Goal: Information Seeking & Learning: Learn about a topic

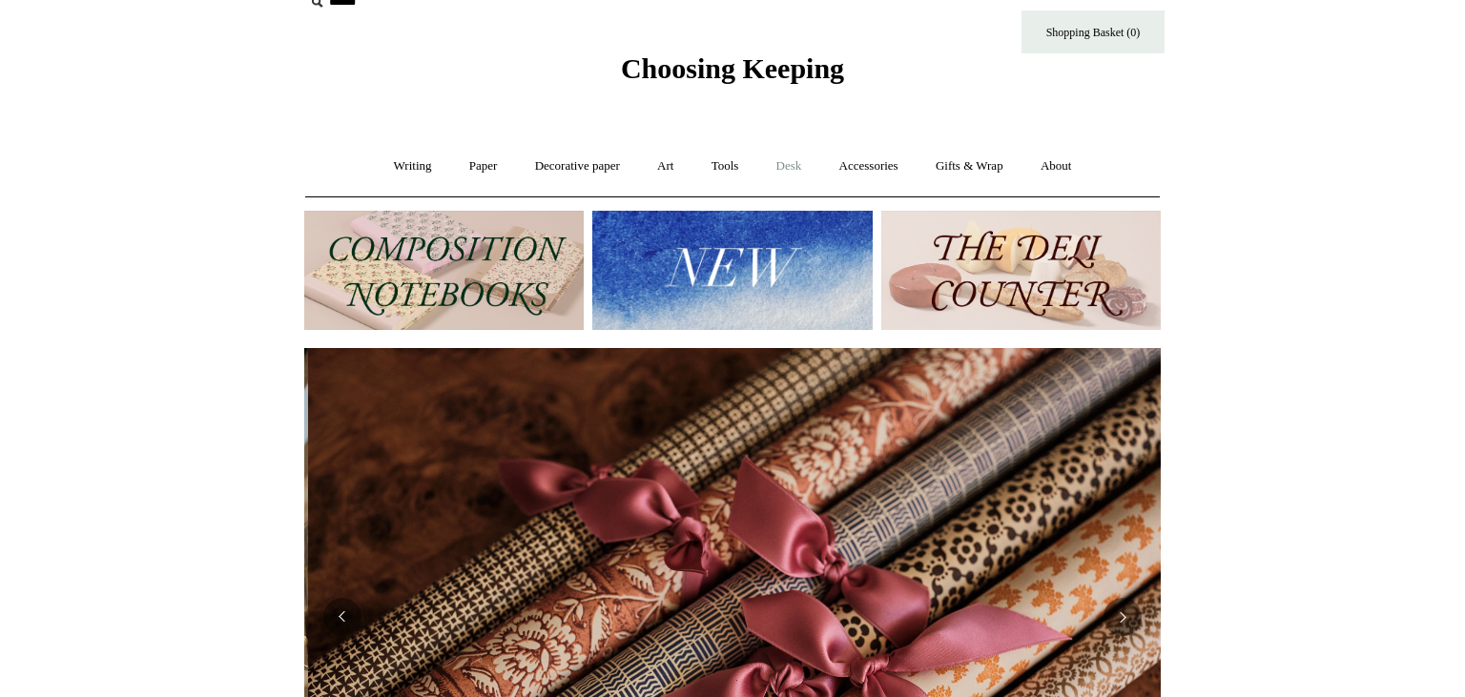
scroll to position [0, 1713]
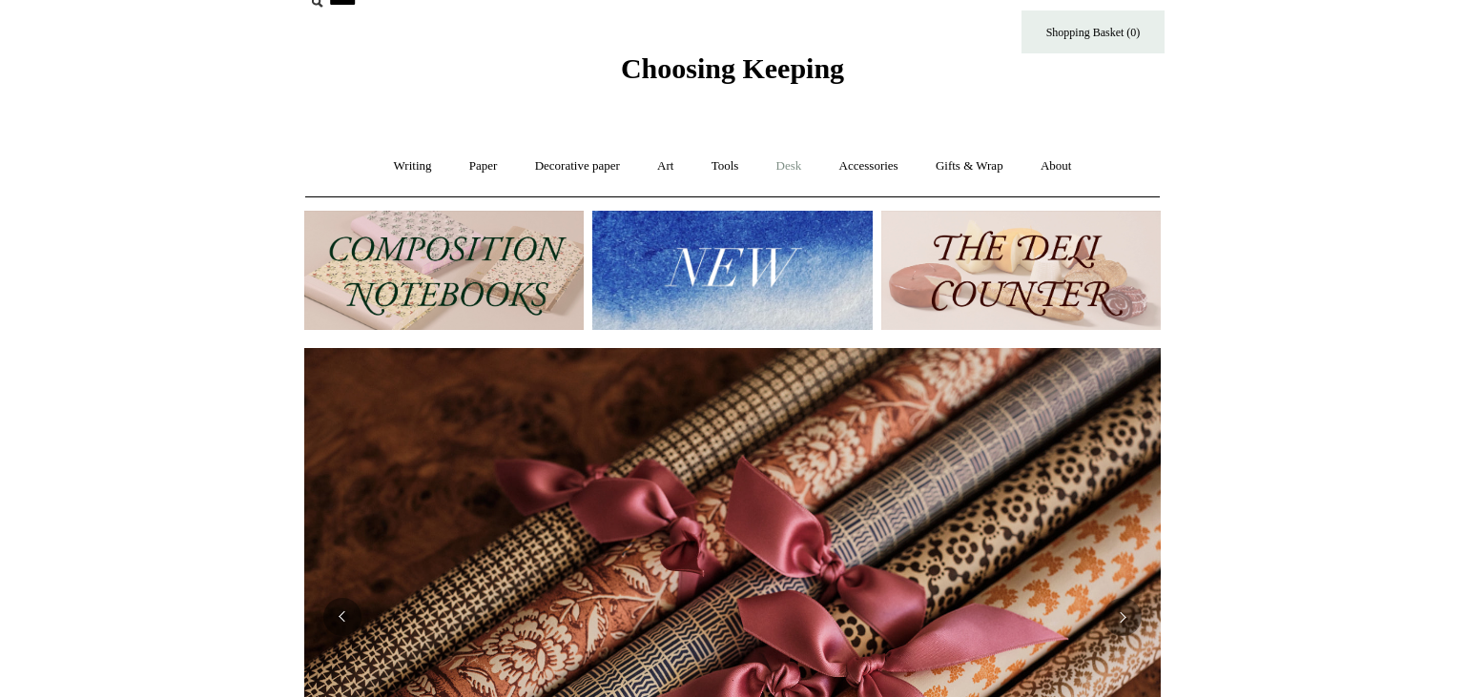
click at [798, 171] on link "Desk +" at bounding box center [789, 166] width 60 height 51
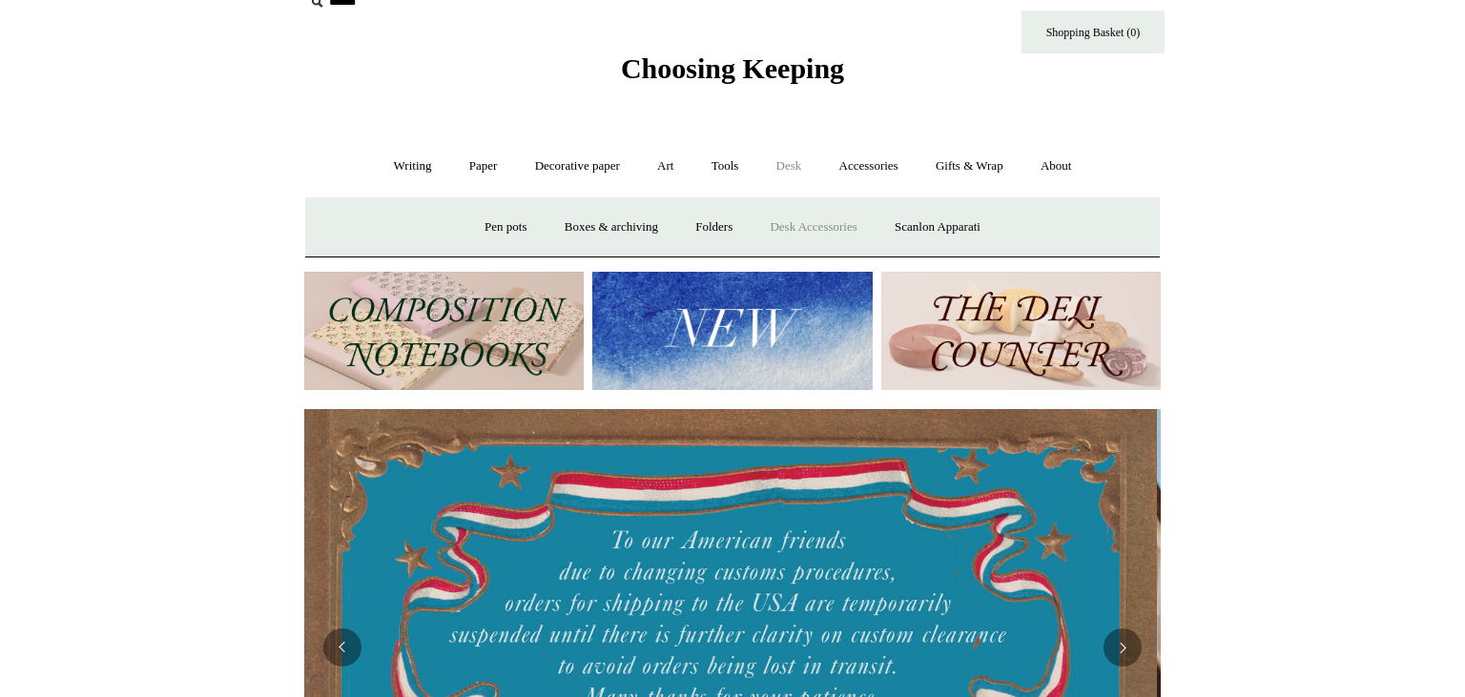
scroll to position [0, 0]
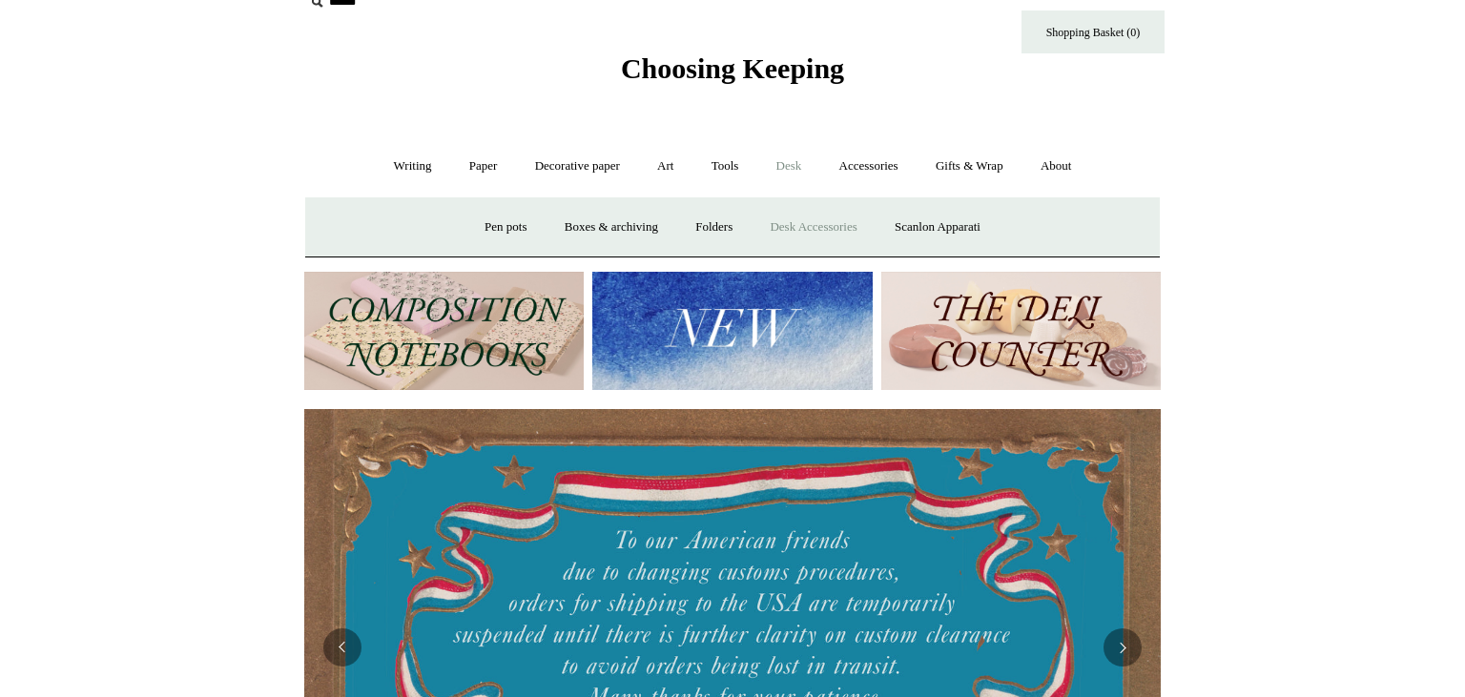
click at [813, 233] on link "Desk Accessories" at bounding box center [812, 227] width 121 height 51
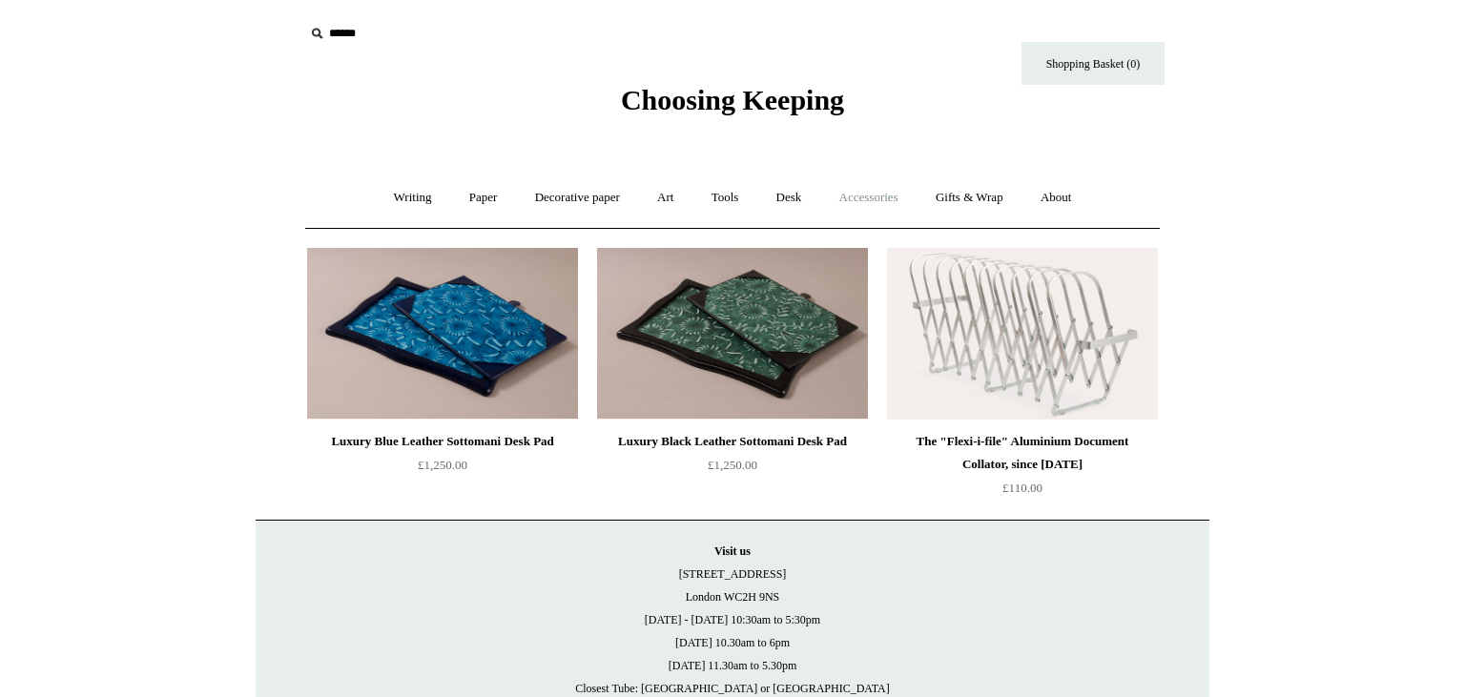
click at [880, 208] on link "Accessories +" at bounding box center [868, 198] width 93 height 51
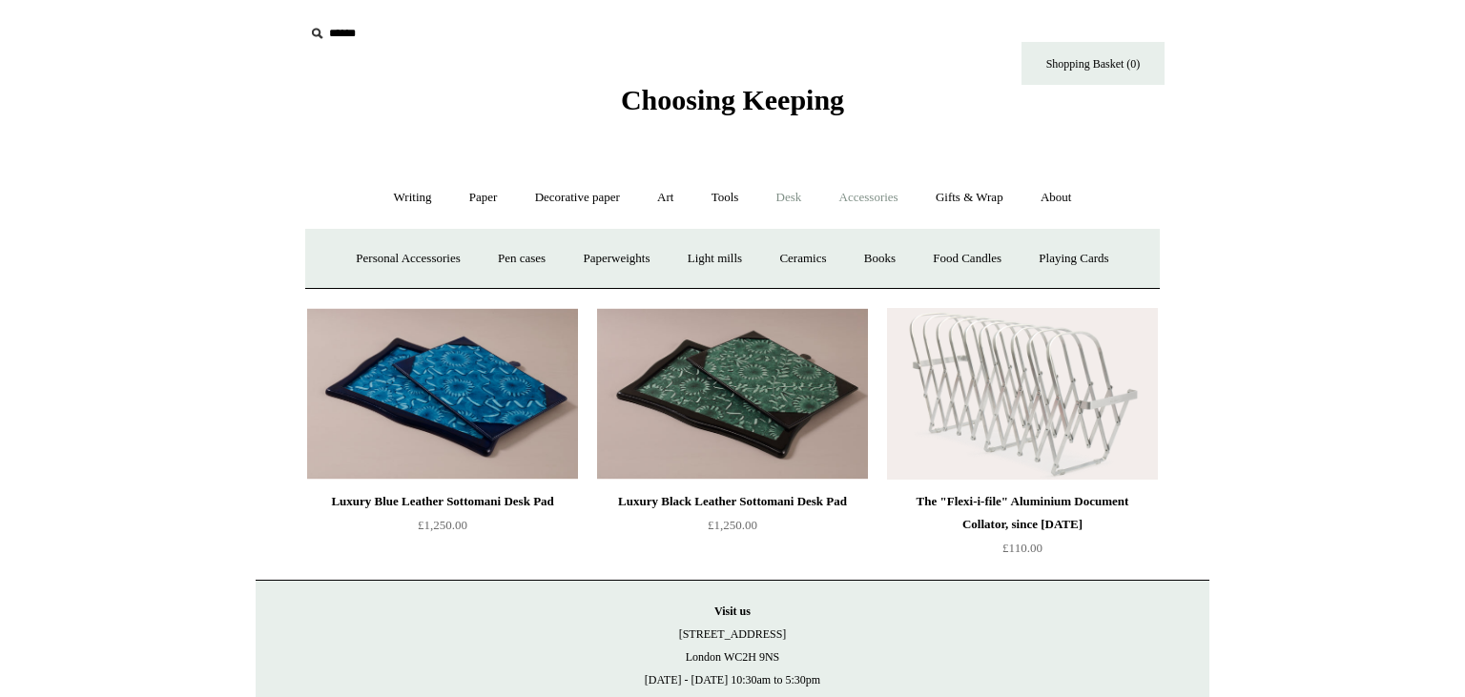
click at [795, 200] on link "Desk +" at bounding box center [789, 198] width 60 height 51
click at [933, 254] on link "Scanlon Apparati" at bounding box center [937, 259] width 120 height 51
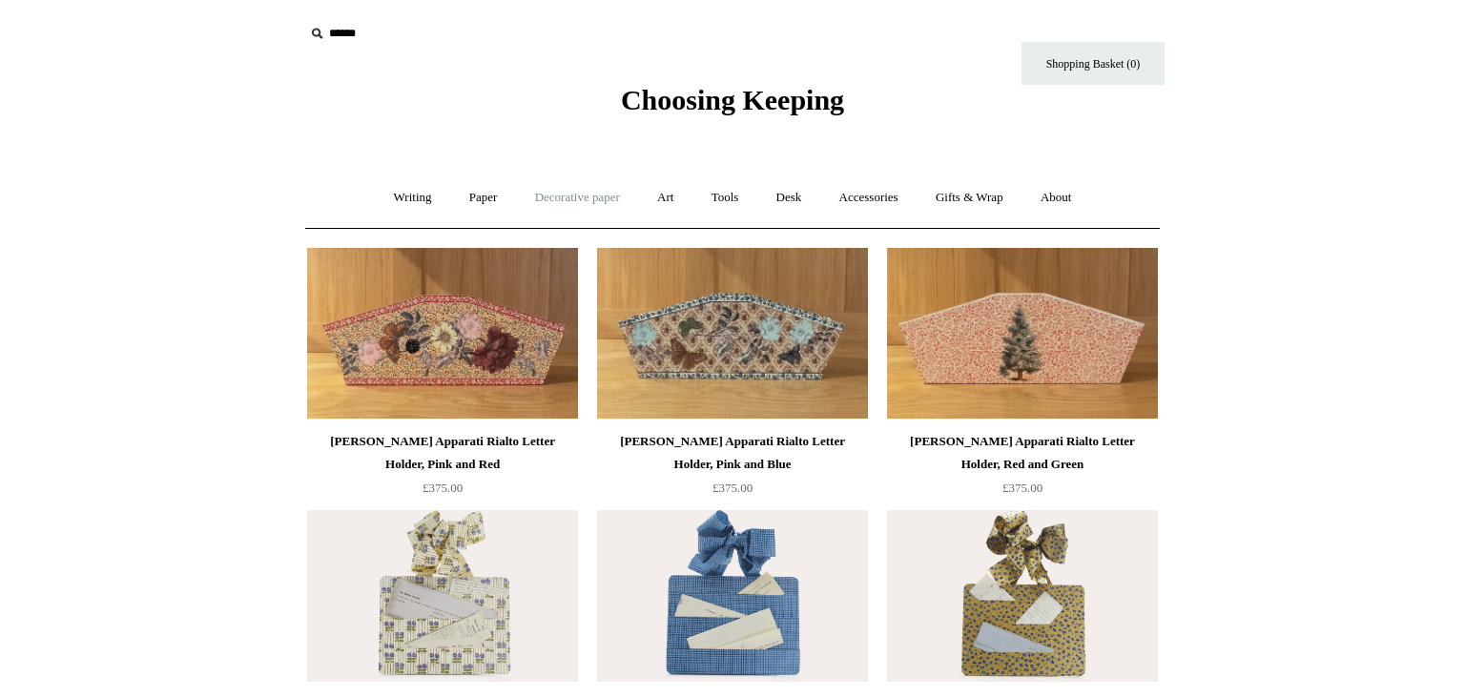
click at [570, 201] on link "Decorative paper +" at bounding box center [577, 198] width 119 height 51
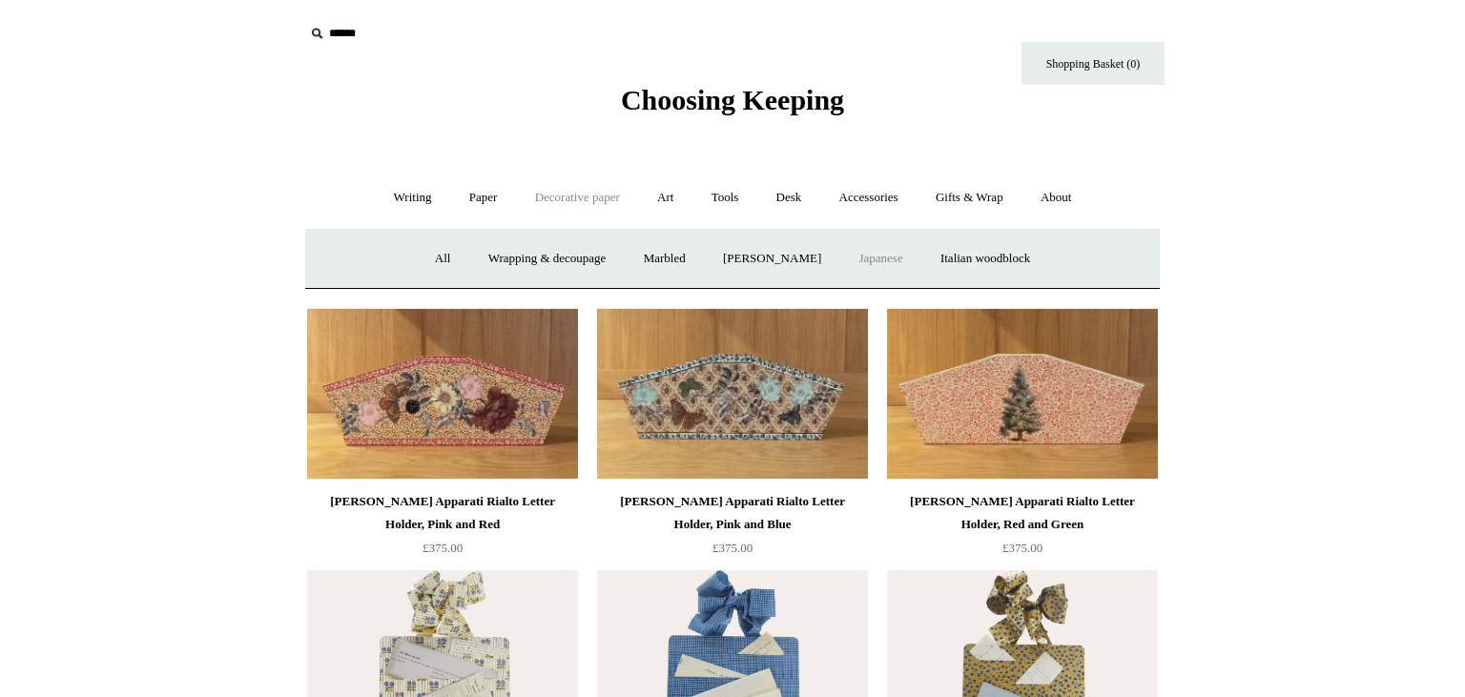
click at [899, 261] on link "Japanese" at bounding box center [880, 259] width 78 height 51
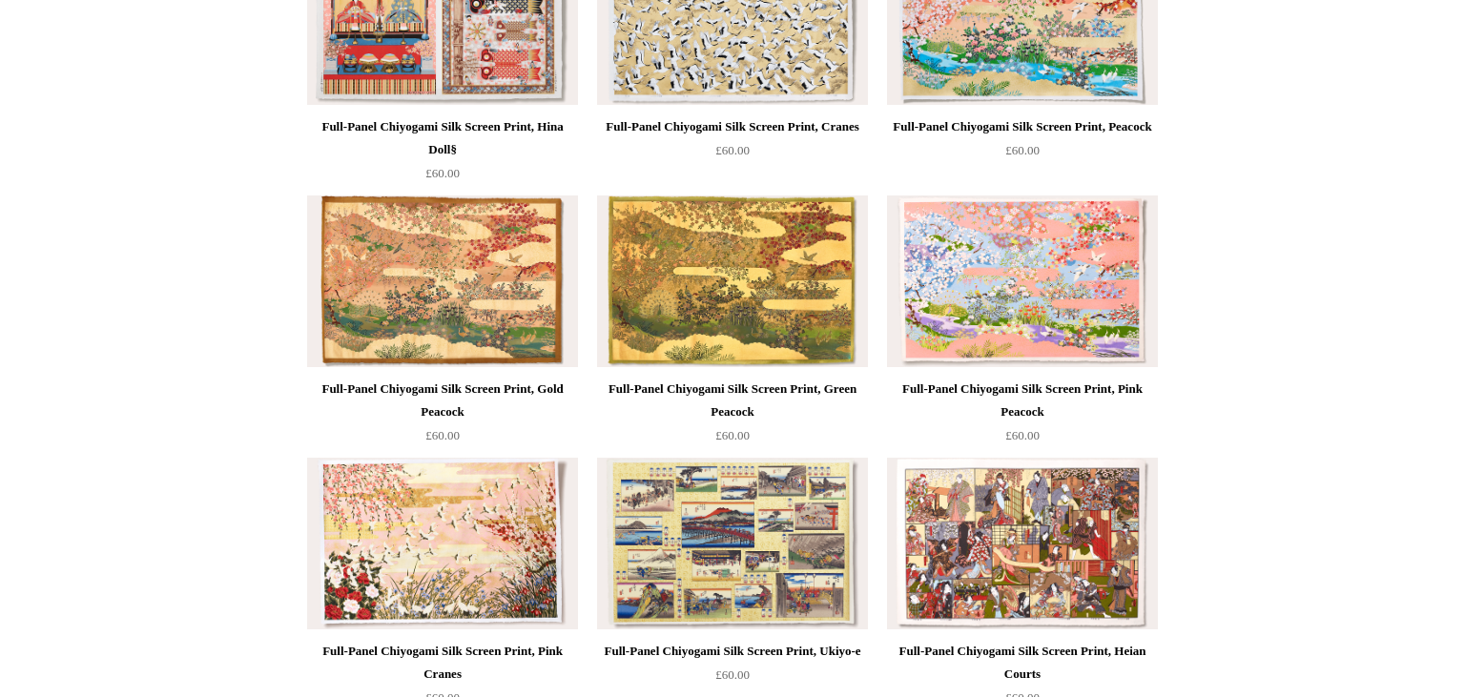
scroll to position [319, 0]
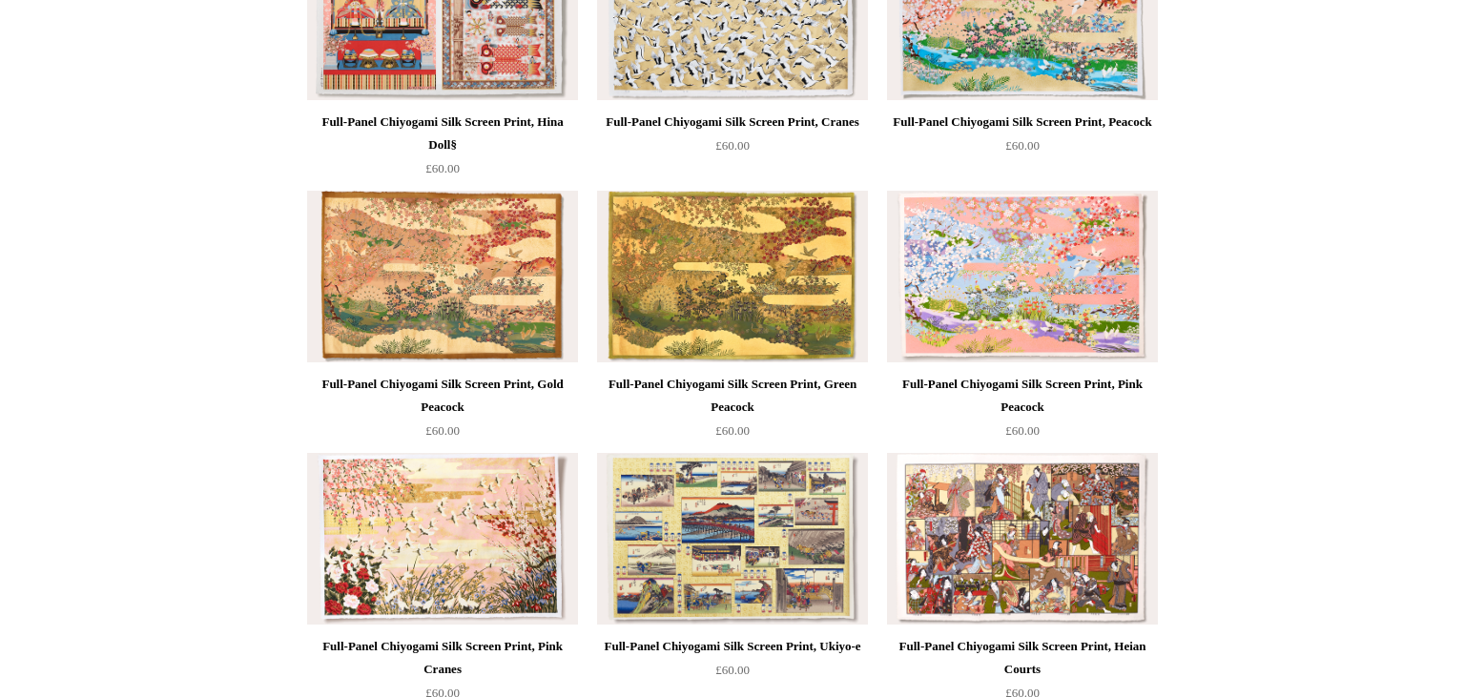
click at [1115, 288] on img at bounding box center [1022, 277] width 271 height 172
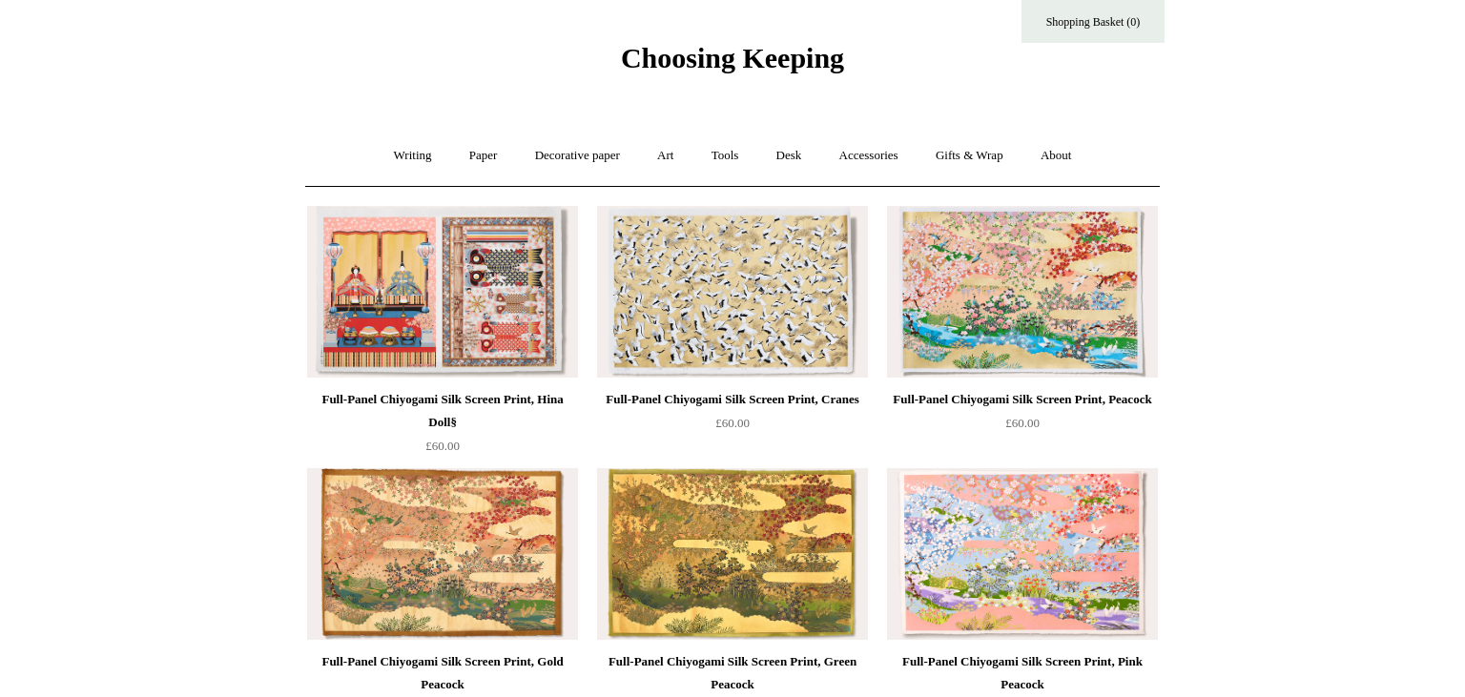
scroll to position [0, 0]
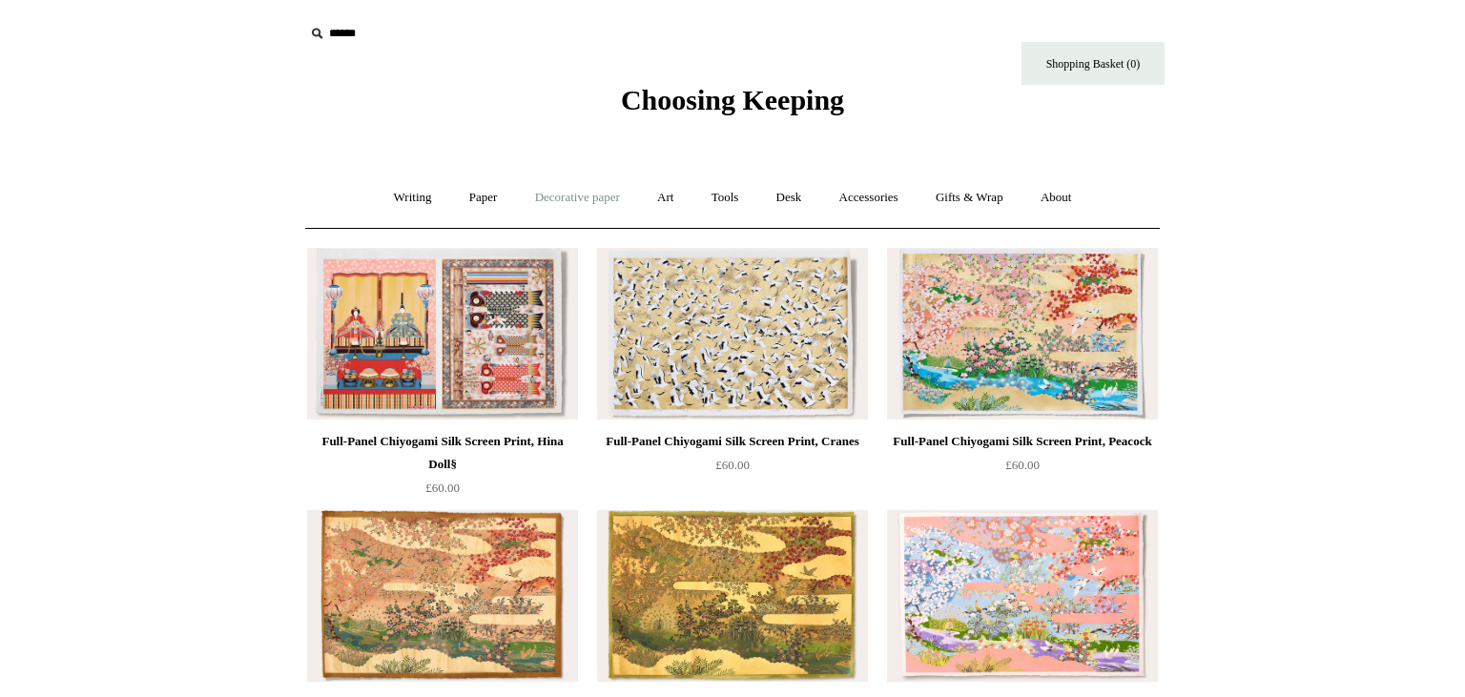
click at [567, 195] on link "Decorative paper +" at bounding box center [577, 198] width 119 height 51
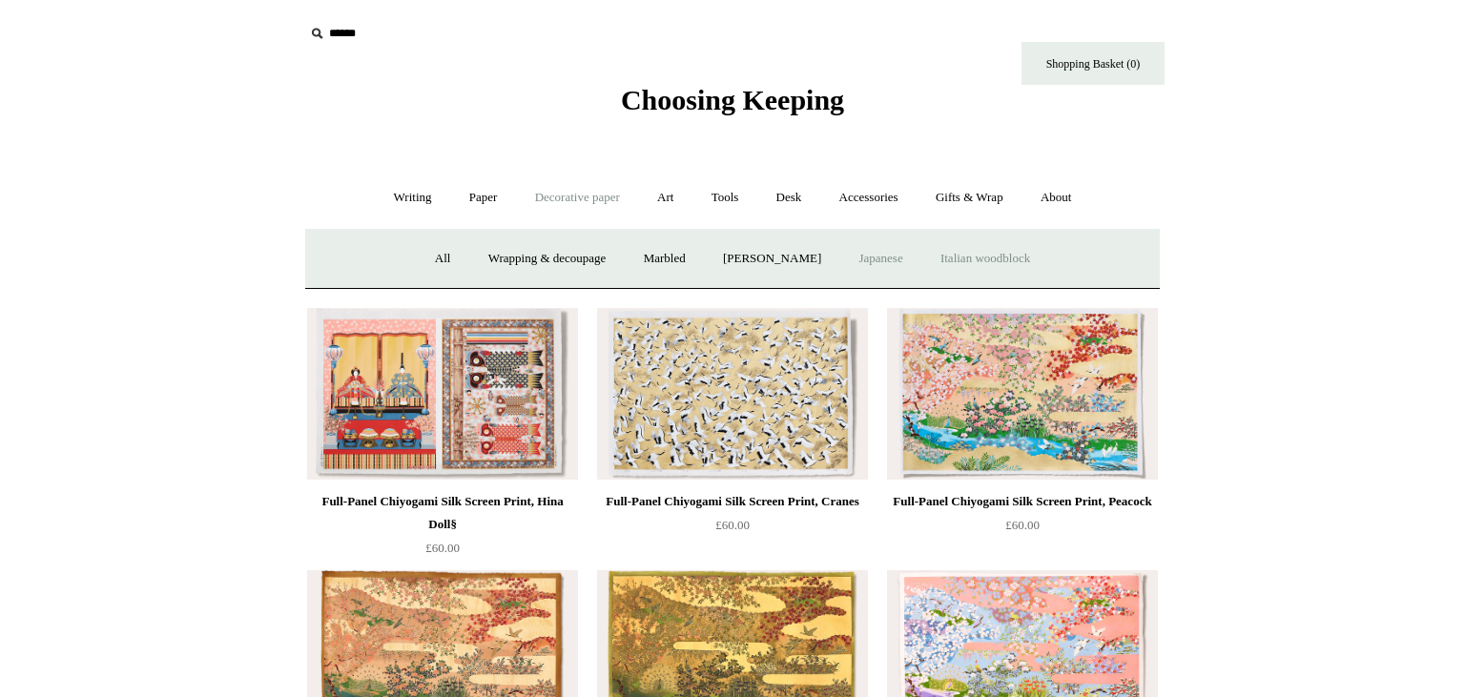
click at [1005, 255] on link "Italian woodblock" at bounding box center [985, 259] width 124 height 51
click at [800, 258] on link "[PERSON_NAME]" at bounding box center [772, 259] width 133 height 51
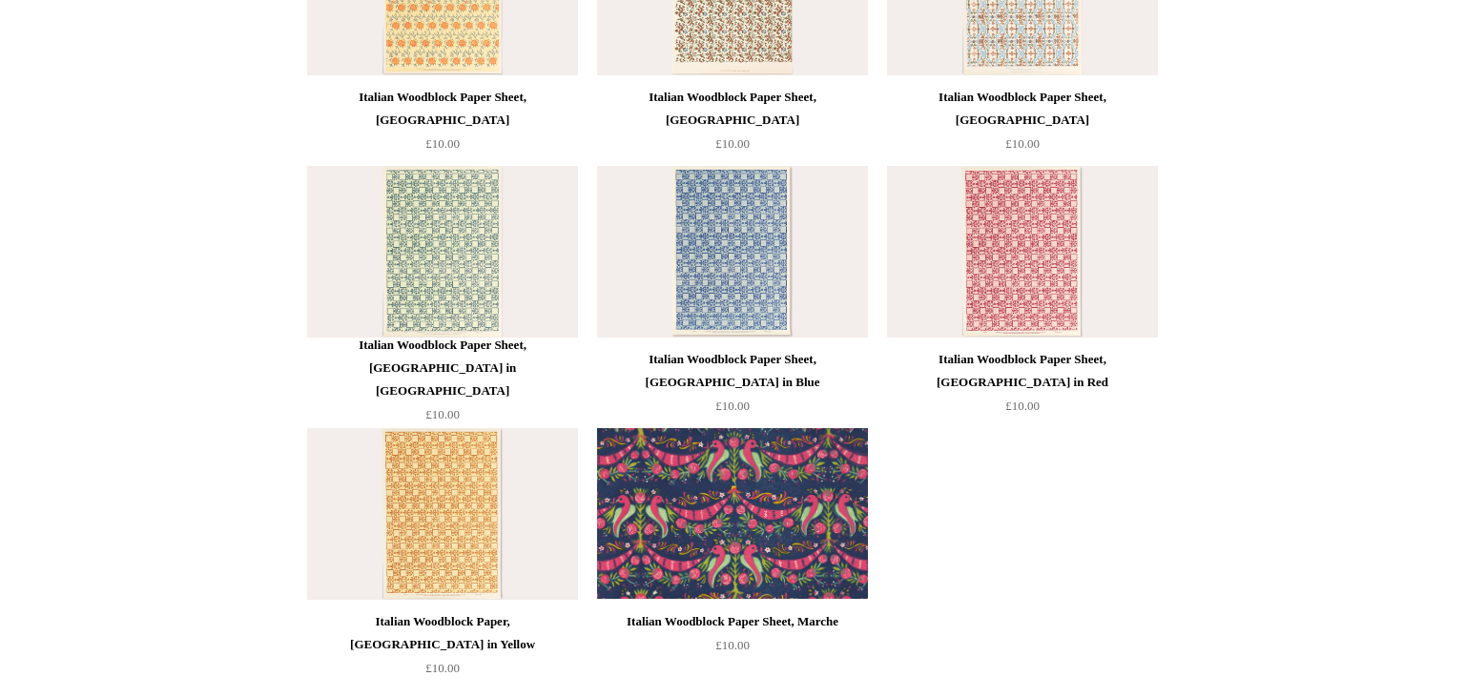
scroll to position [338, 0]
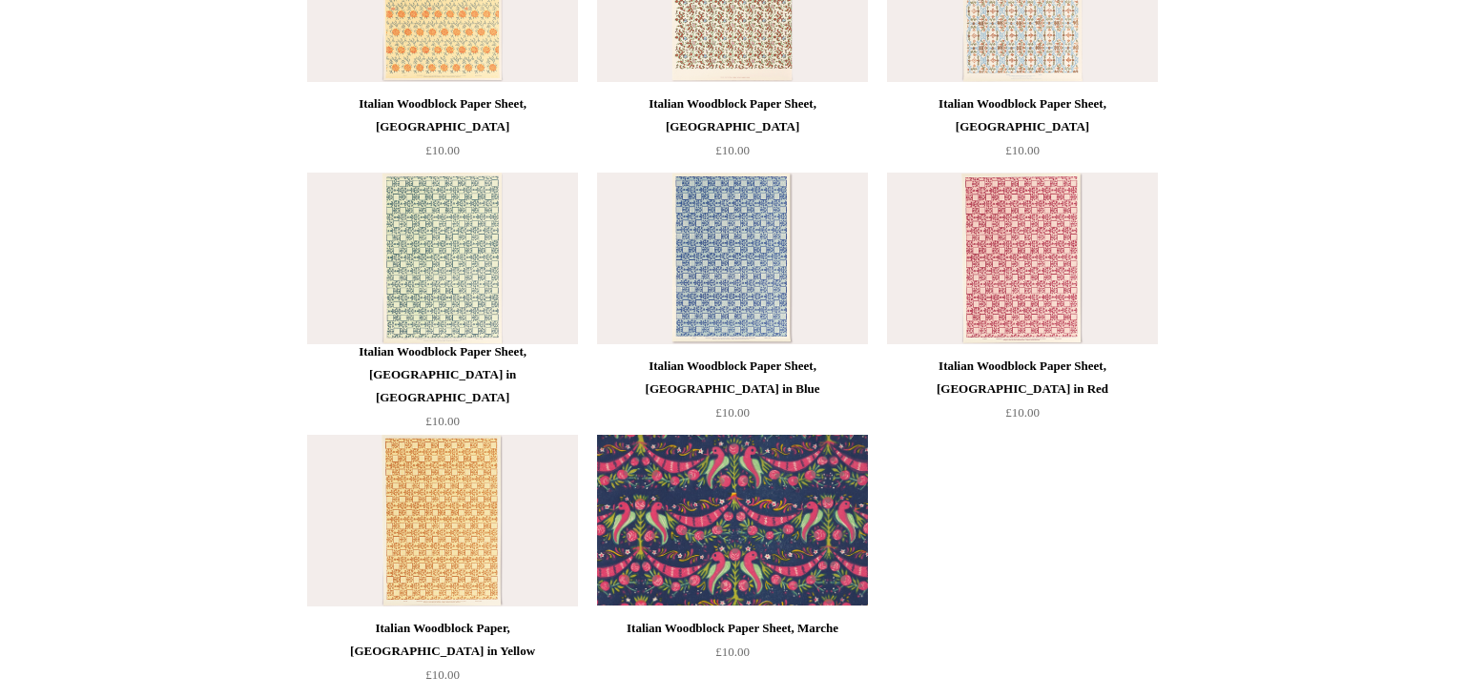
click at [1003, 270] on img at bounding box center [1022, 259] width 271 height 172
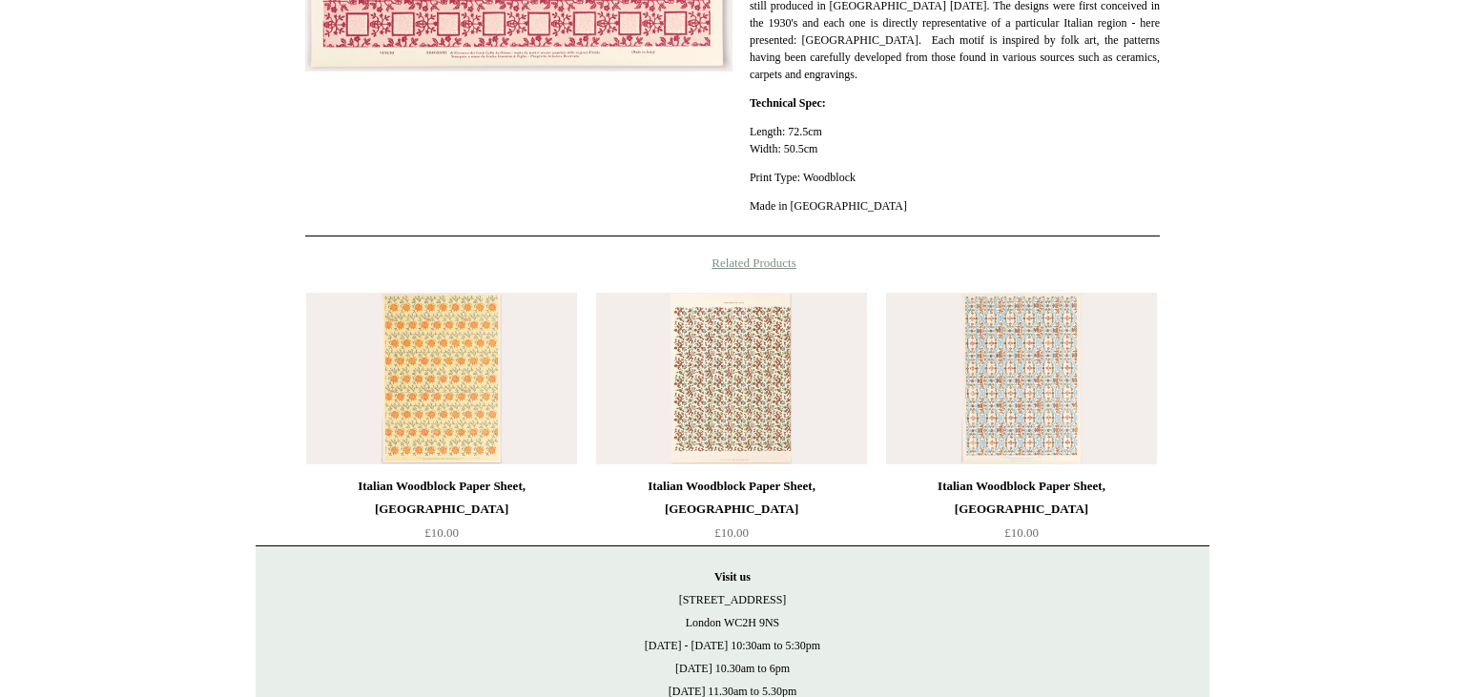
scroll to position [818, 0]
click at [474, 405] on img at bounding box center [441, 381] width 271 height 172
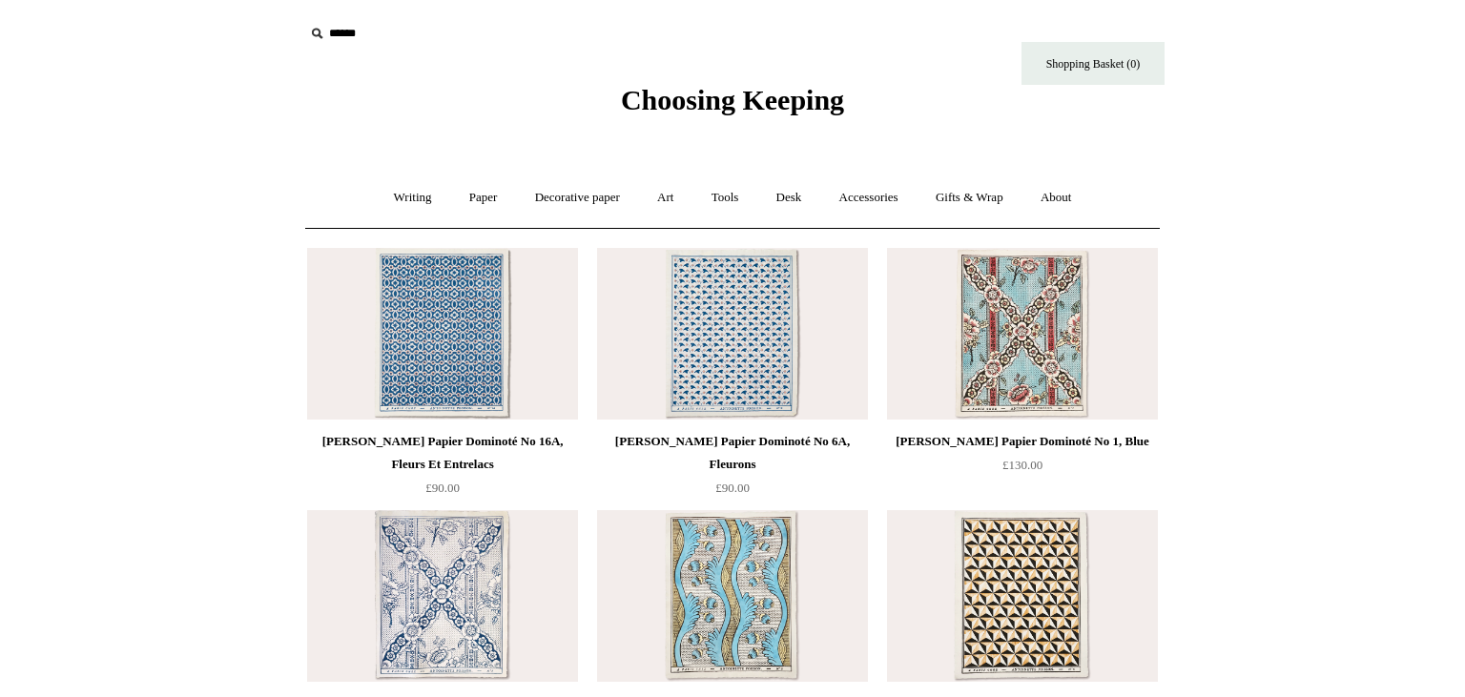
click at [1039, 336] on img at bounding box center [1022, 334] width 271 height 172
click at [580, 198] on link "Decorative paper +" at bounding box center [577, 198] width 119 height 51
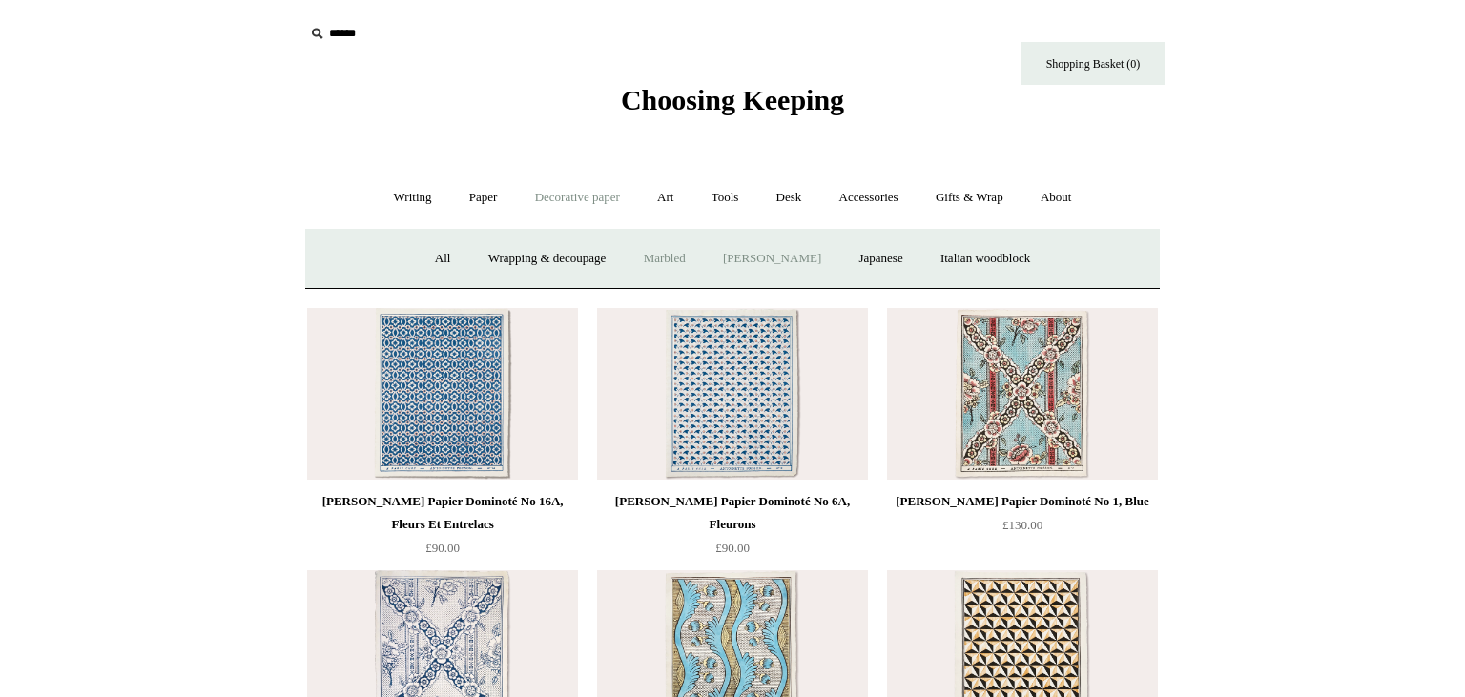
click at [667, 265] on link "Marbled" at bounding box center [665, 259] width 76 height 51
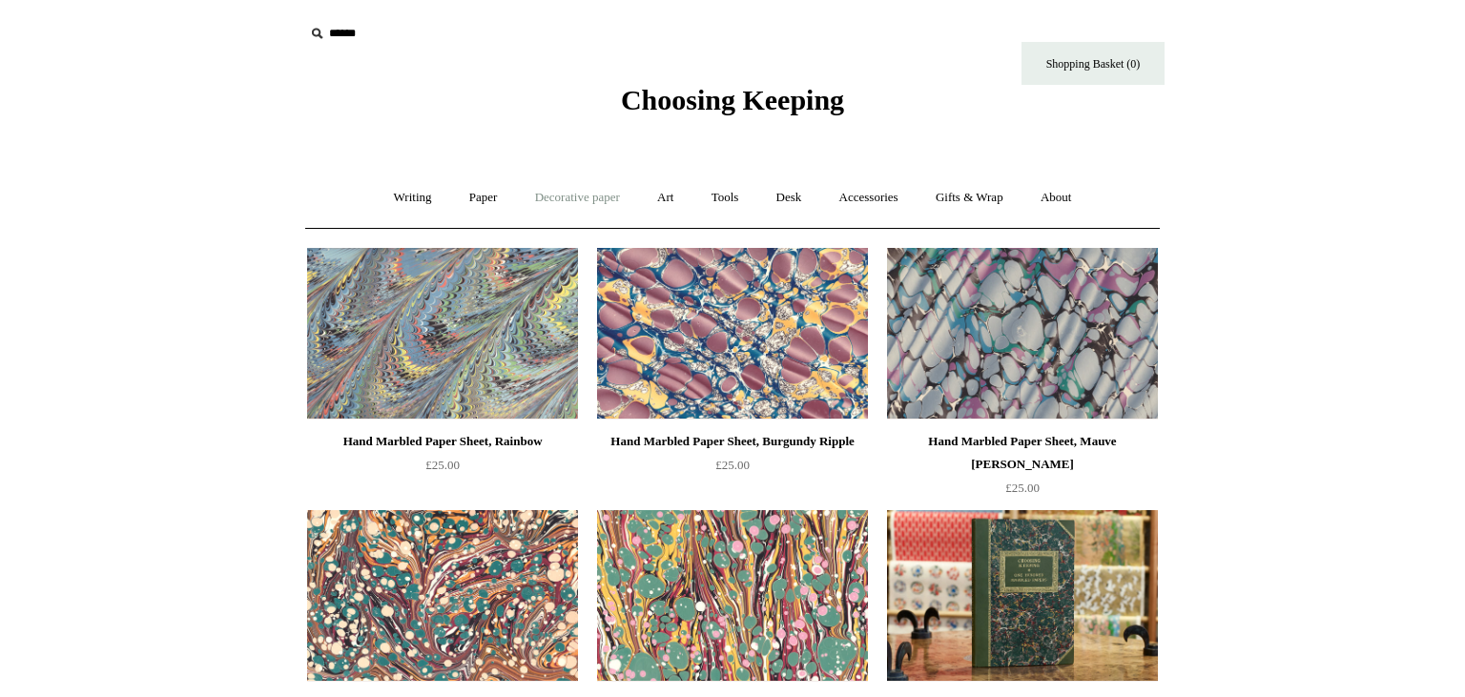
click at [563, 197] on link "Decorative paper +" at bounding box center [577, 198] width 119 height 51
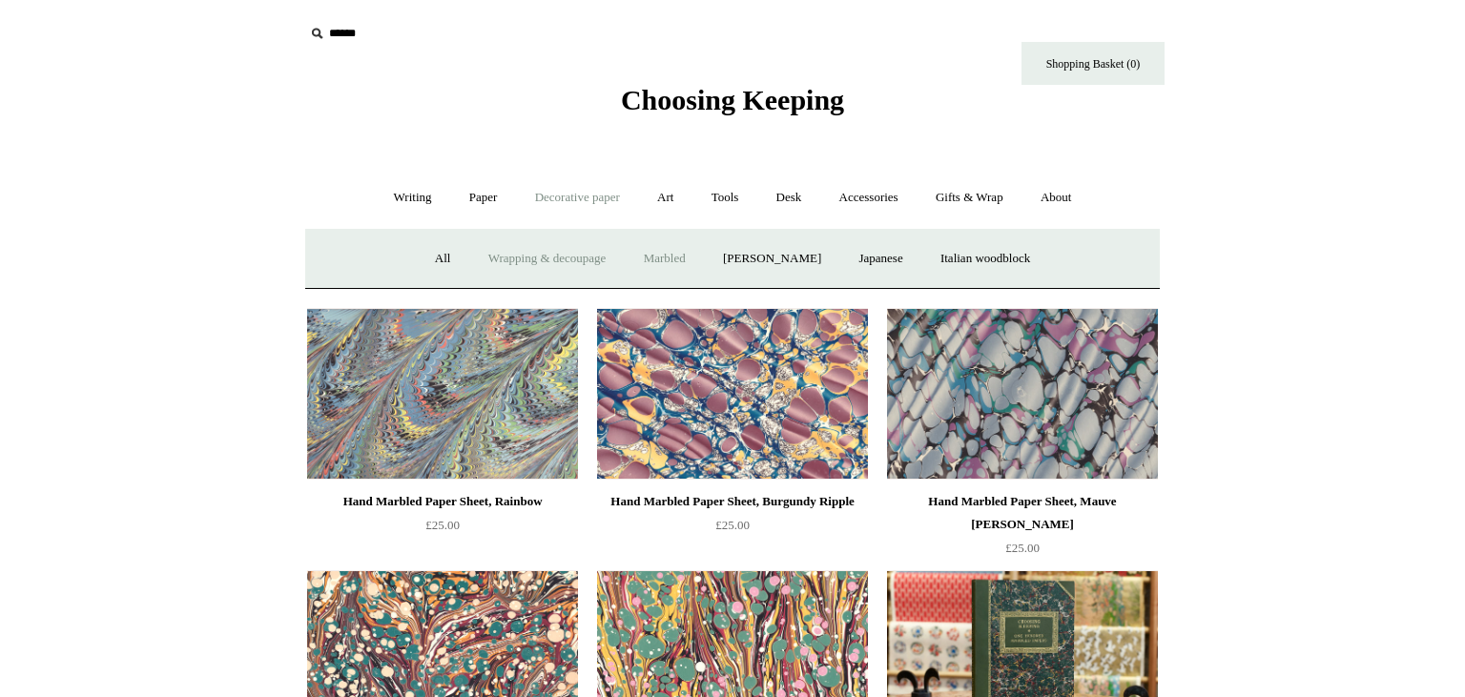
click at [544, 257] on link "Wrapping & decoupage" at bounding box center [547, 259] width 153 height 51
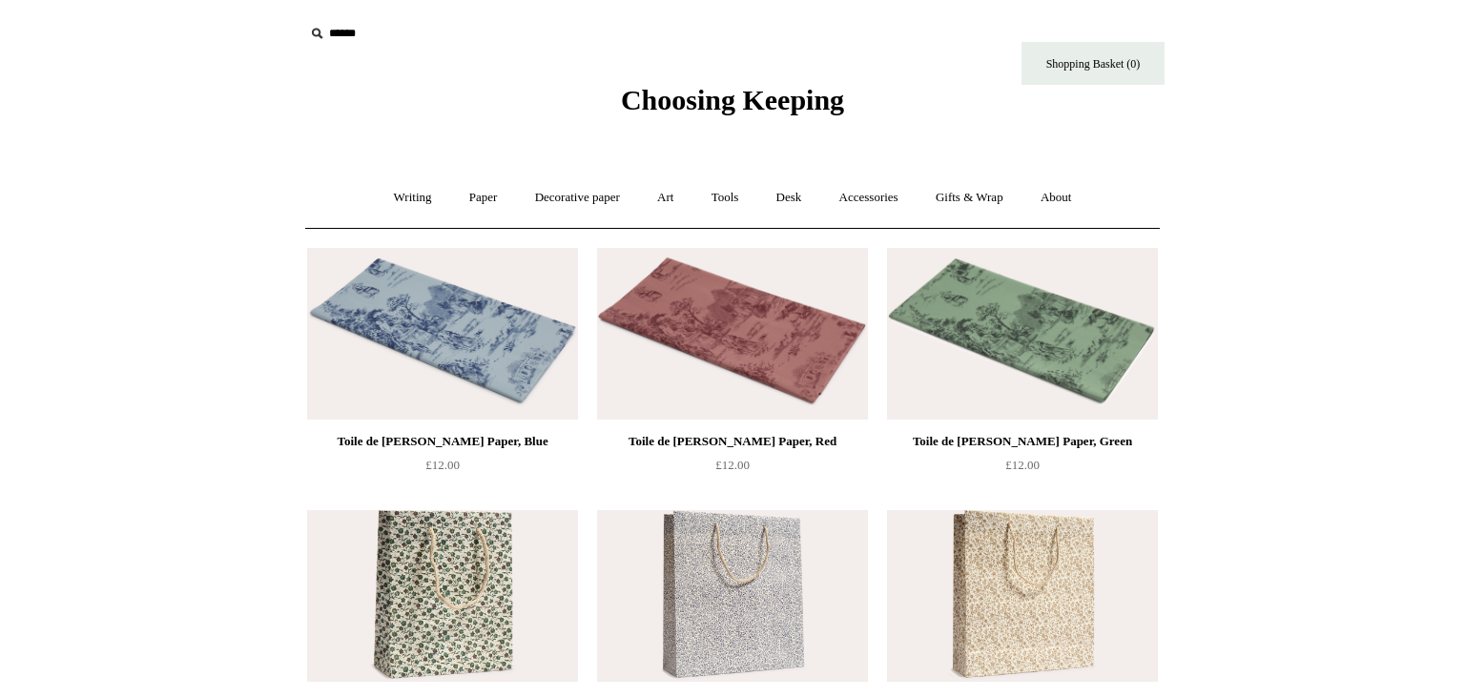
click at [522, 349] on img at bounding box center [442, 334] width 271 height 172
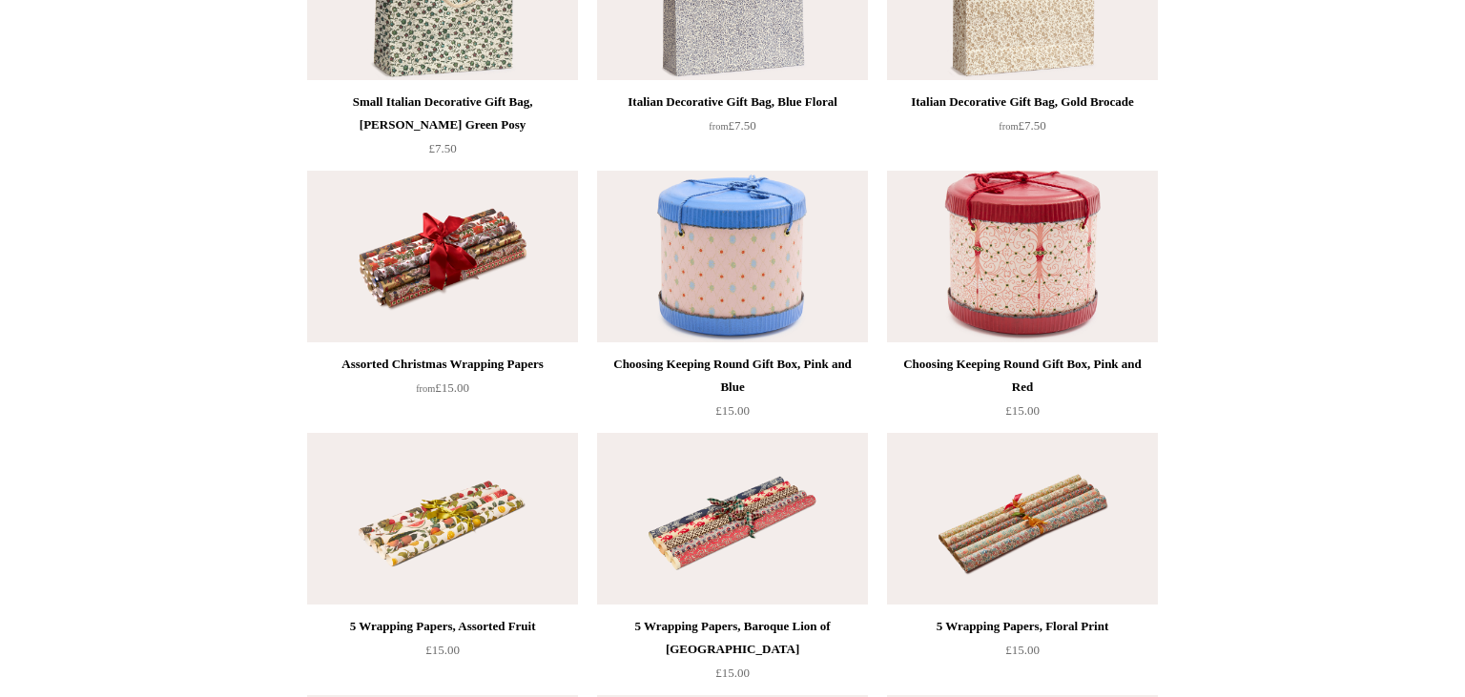
scroll to position [615, 0]
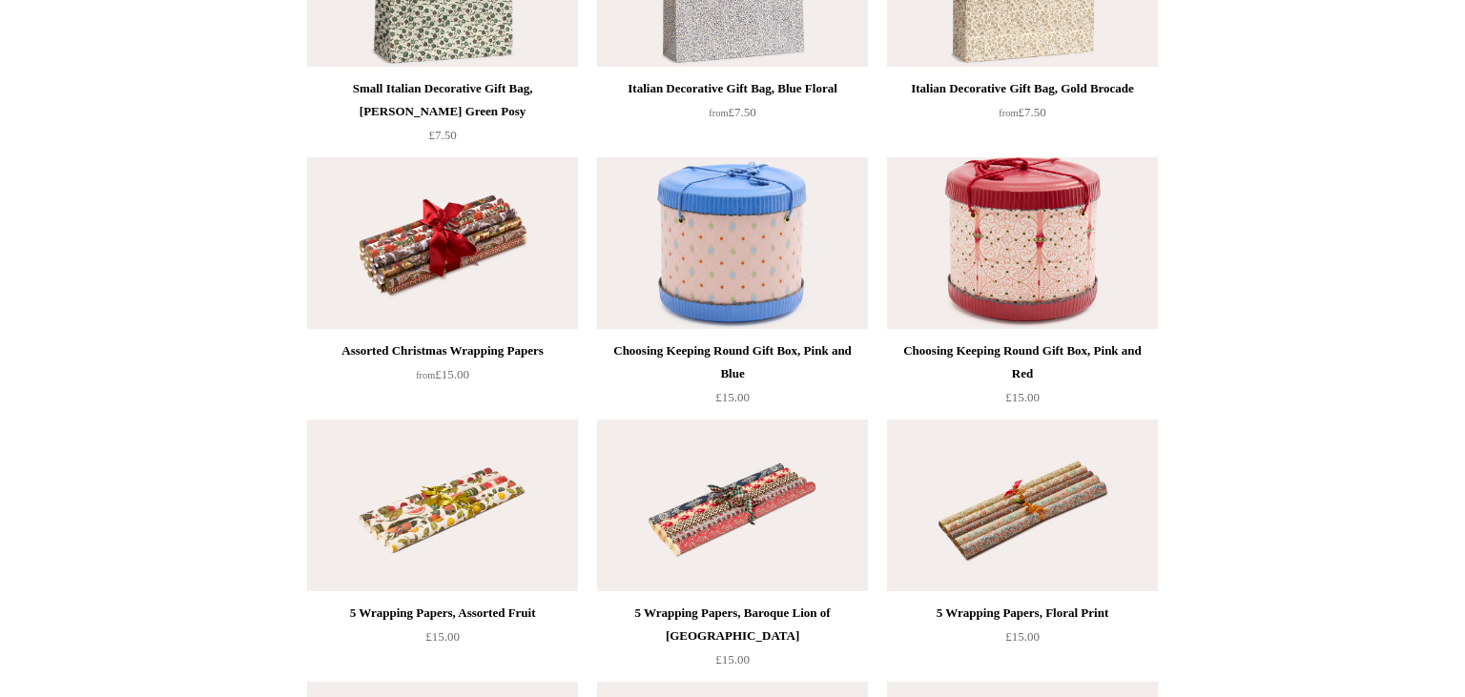
click at [494, 283] on img at bounding box center [442, 243] width 271 height 172
click at [749, 505] on img at bounding box center [732, 507] width 271 height 172
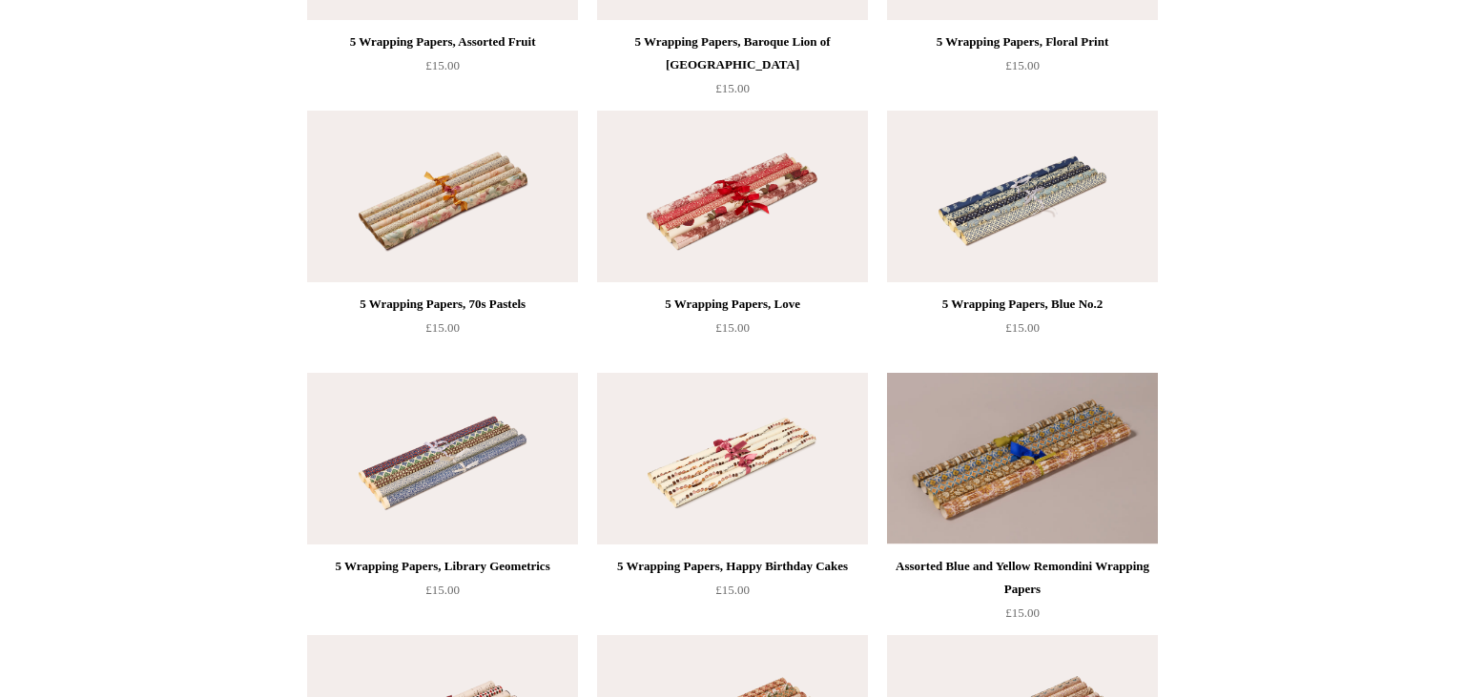
scroll to position [1177, 0]
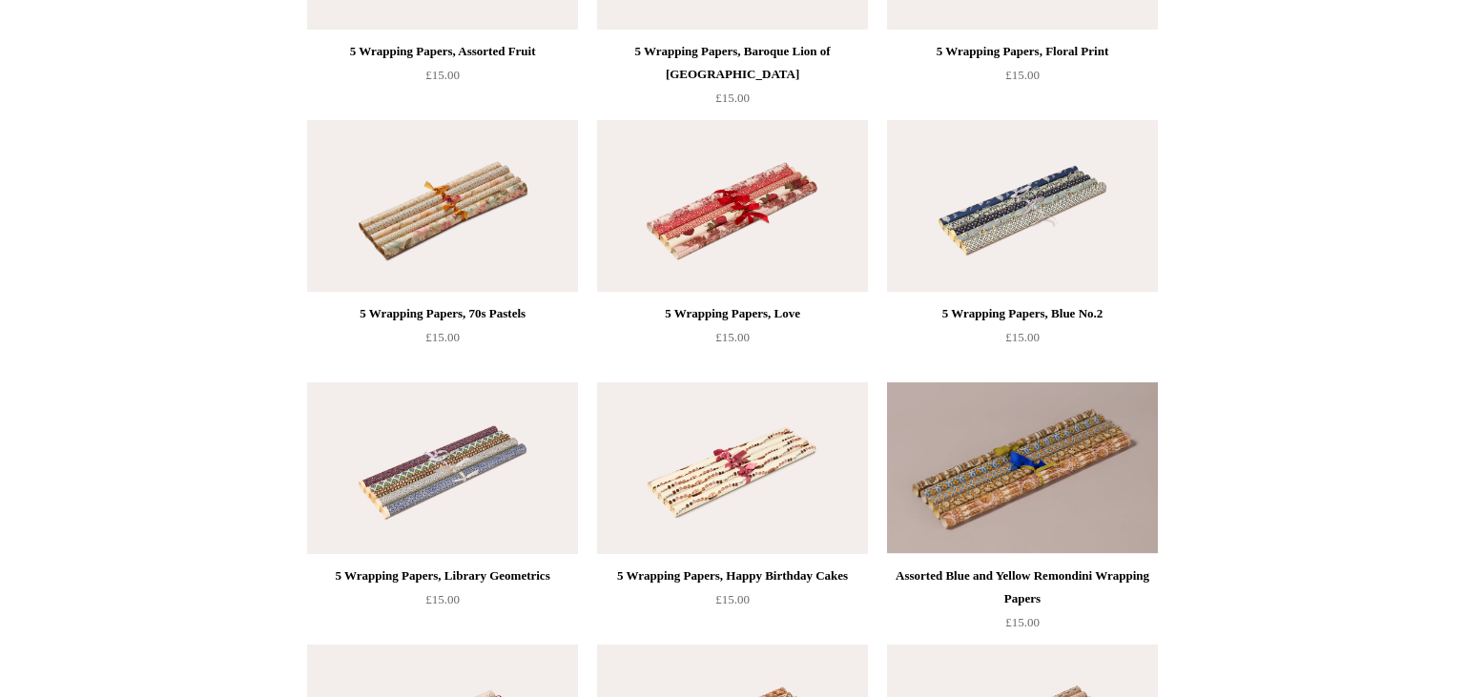
click at [471, 220] on img at bounding box center [442, 206] width 271 height 172
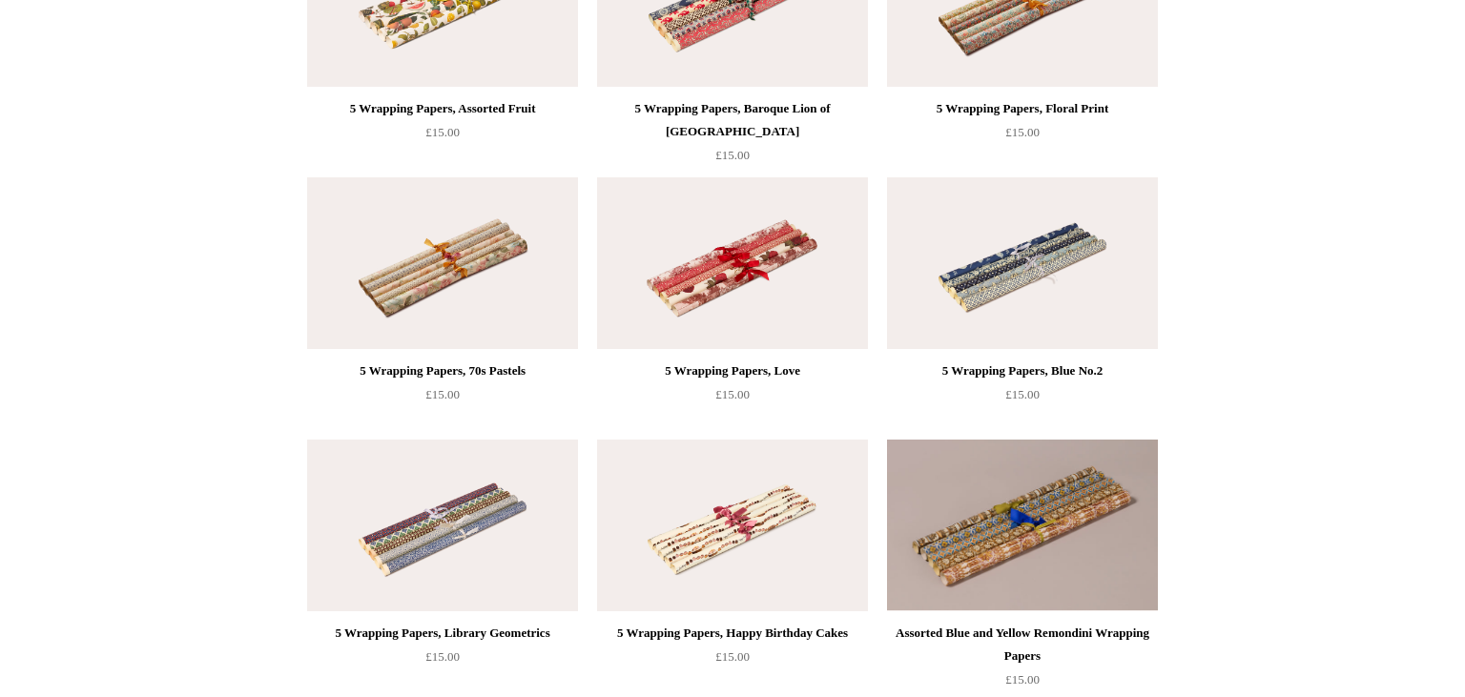
scroll to position [0, 0]
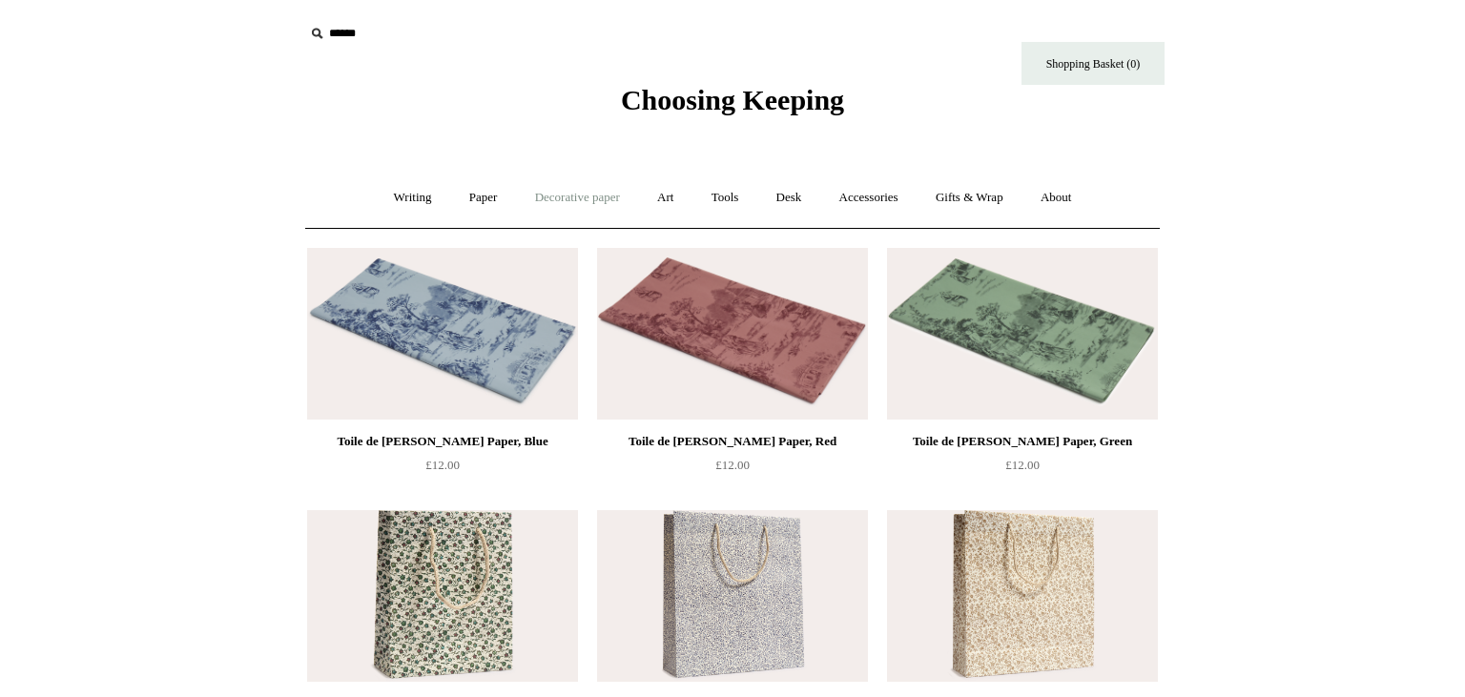
click at [597, 190] on link "Decorative paper +" at bounding box center [577, 198] width 119 height 51
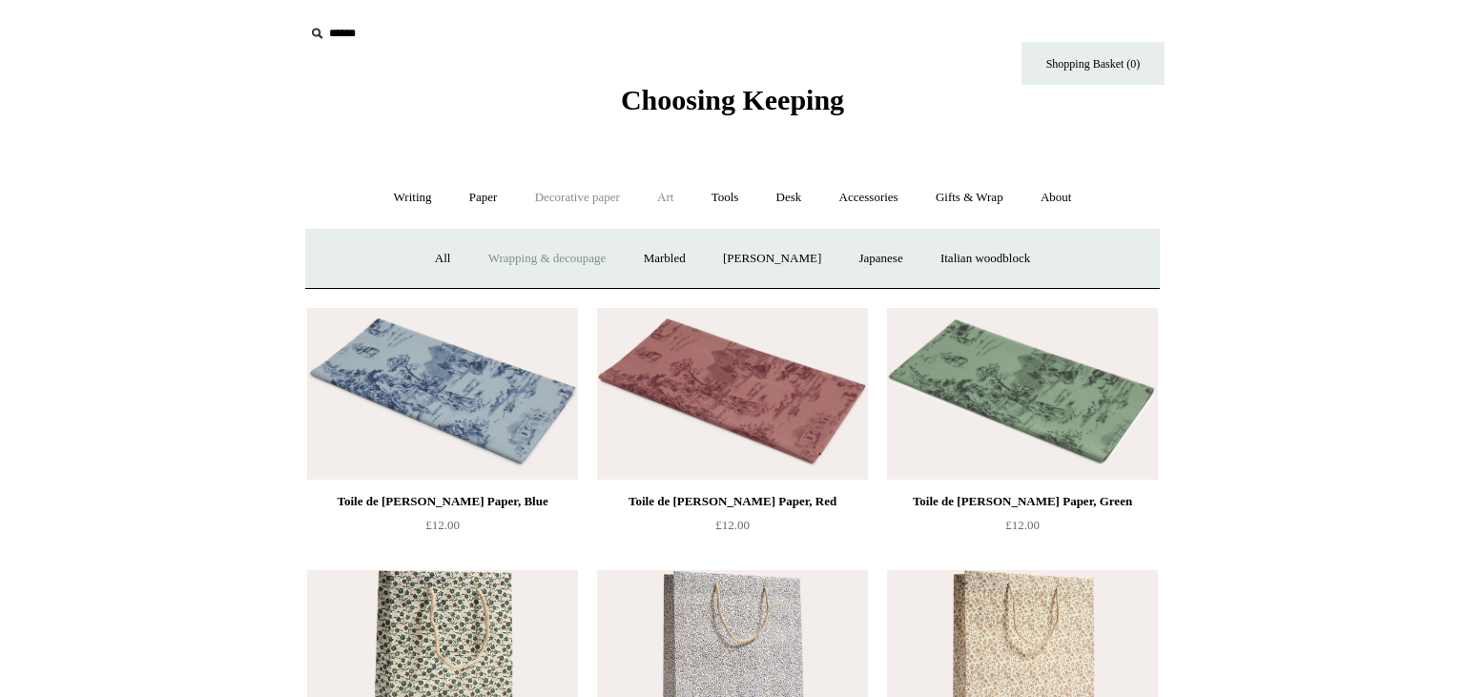
click at [666, 194] on link "Art +" at bounding box center [665, 198] width 51 height 51
click at [1073, 254] on link "Nibs & ink" at bounding box center [1028, 259] width 90 height 51
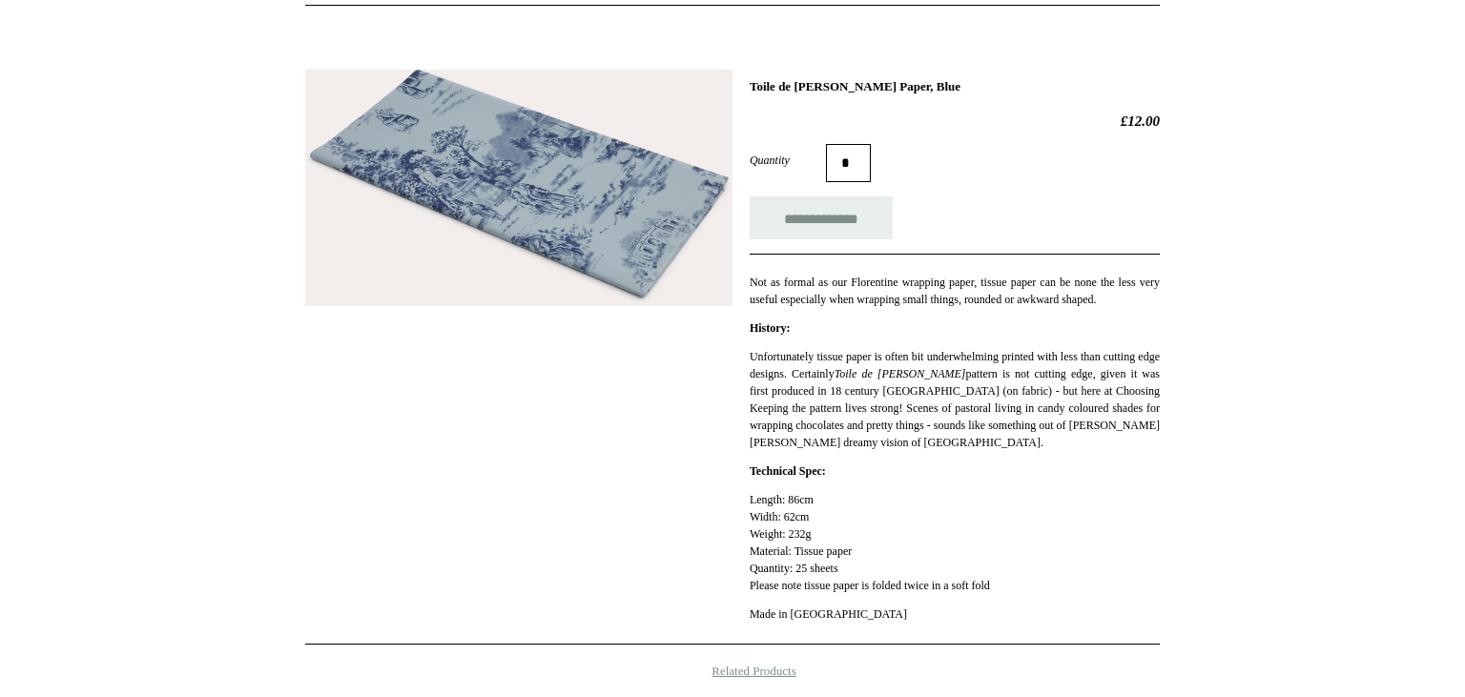
scroll to position [228, 0]
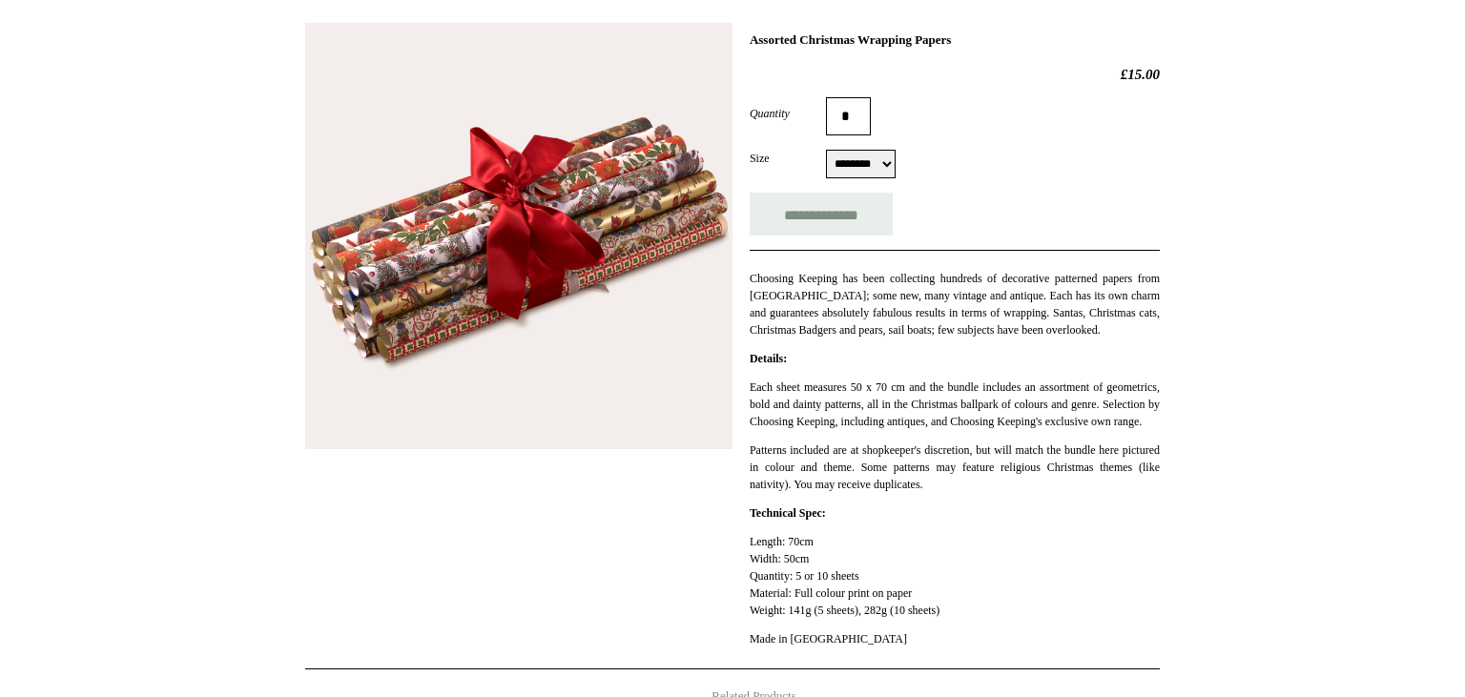
scroll to position [274, 0]
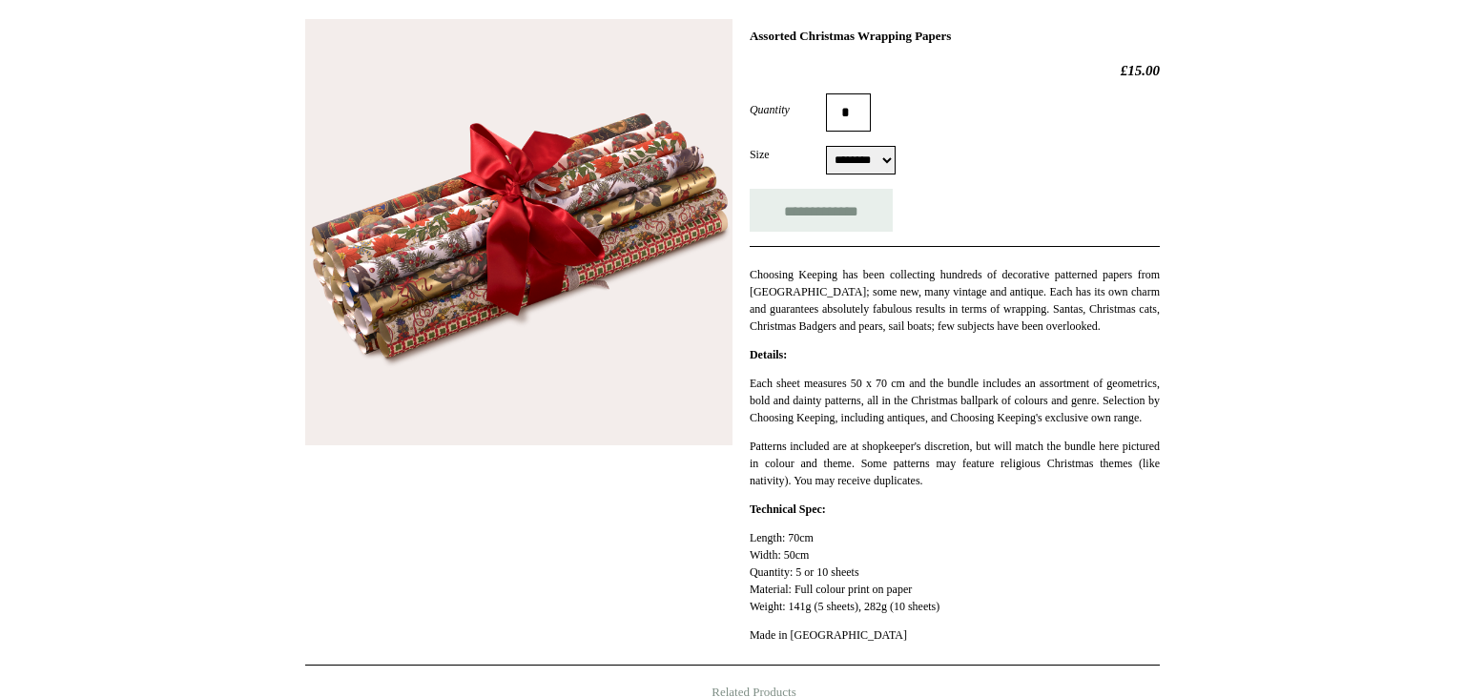
click at [507, 259] on img at bounding box center [518, 232] width 427 height 427
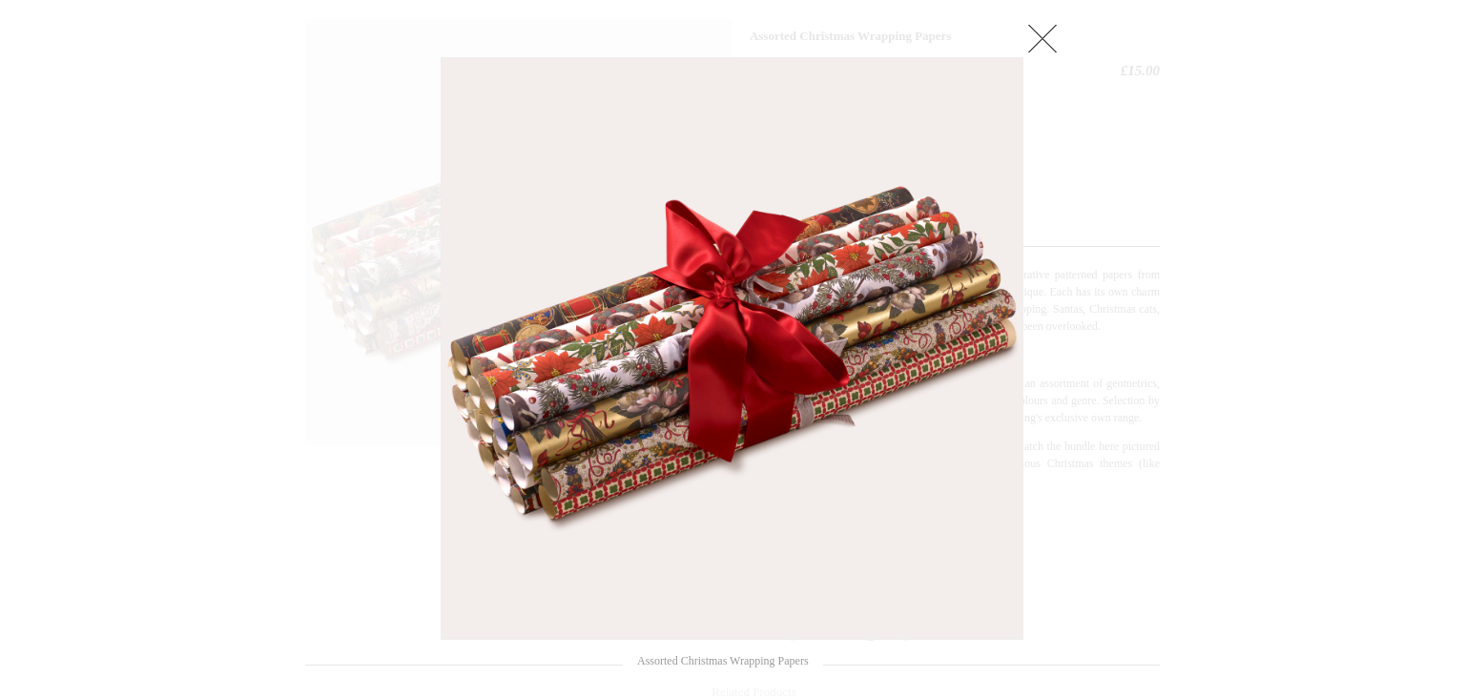
click at [1052, 29] on link at bounding box center [1042, 38] width 38 height 38
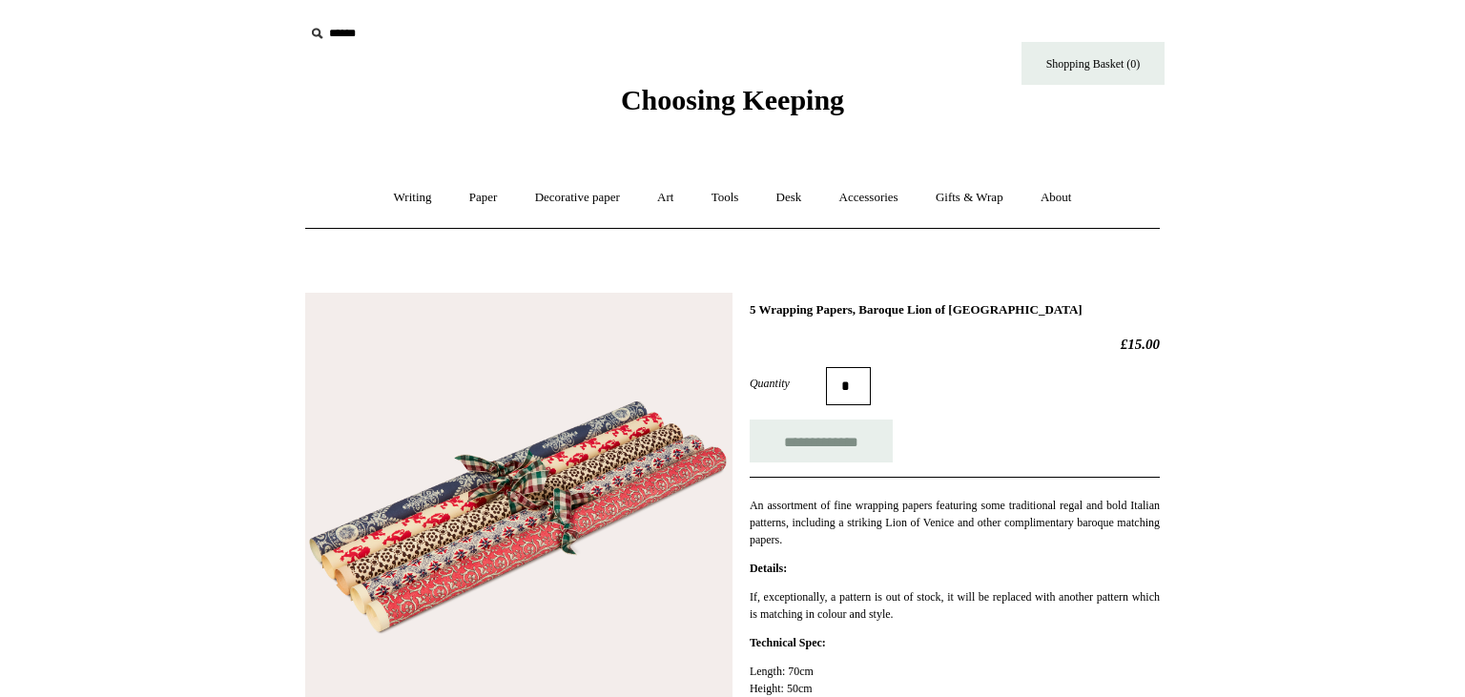
click at [422, 559] on img at bounding box center [518, 506] width 427 height 427
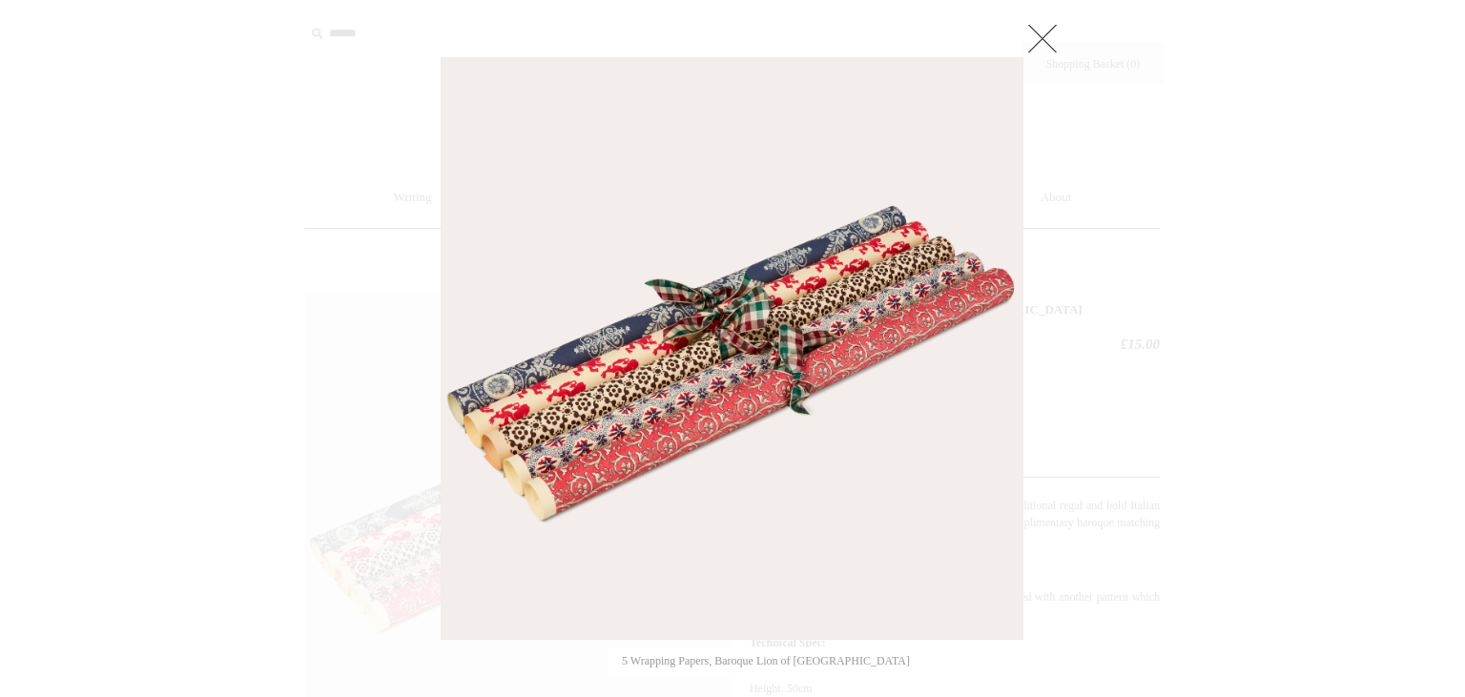
click at [1054, 26] on link at bounding box center [1042, 38] width 38 height 38
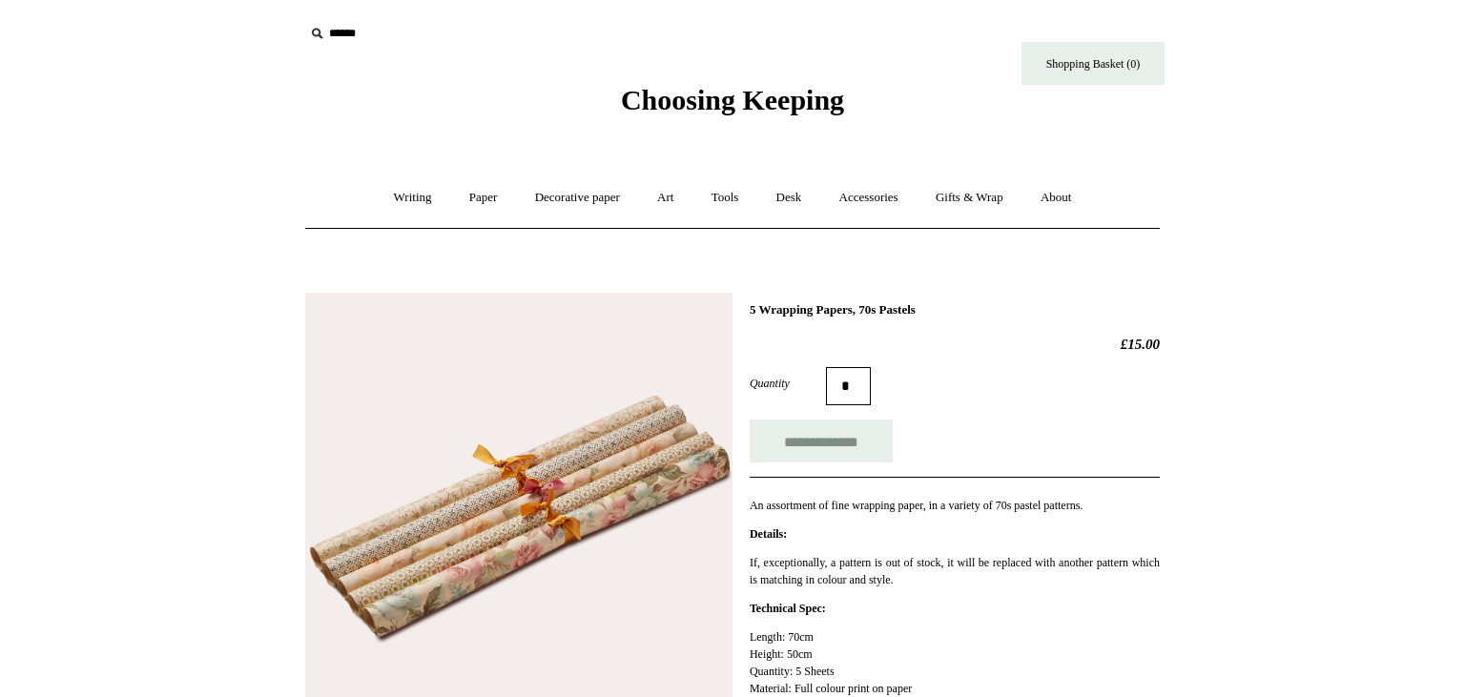
click at [498, 478] on img at bounding box center [518, 506] width 427 height 427
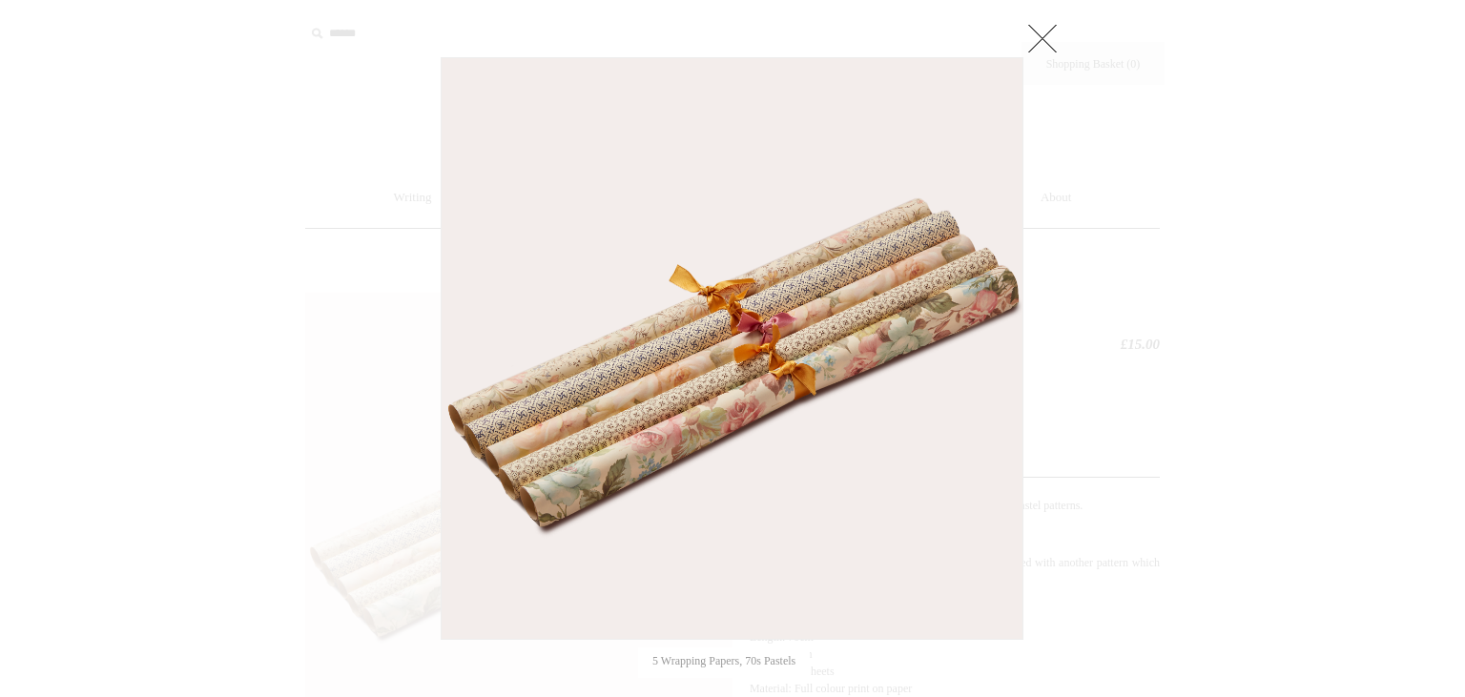
click at [1040, 43] on link at bounding box center [1042, 38] width 38 height 38
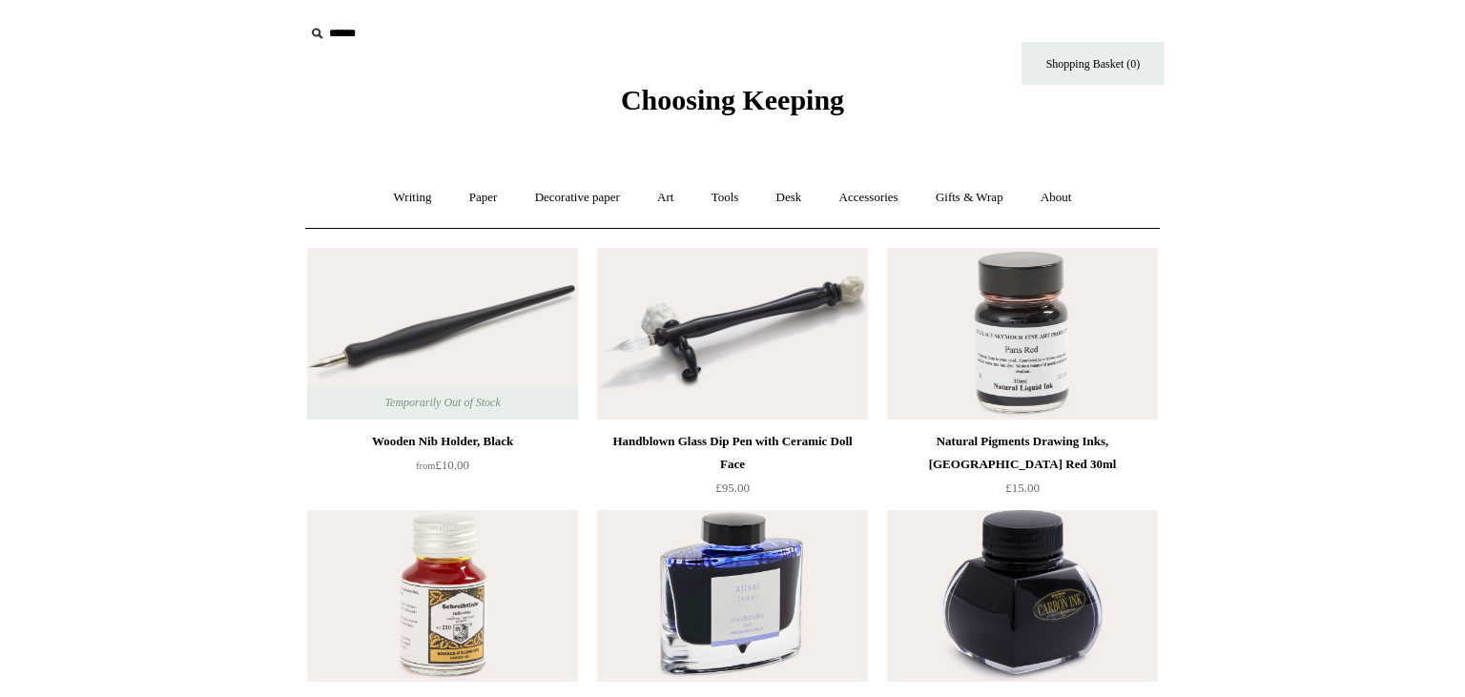
click at [1058, 353] on img at bounding box center [1022, 334] width 271 height 172
click at [1068, 347] on img at bounding box center [1022, 334] width 271 height 172
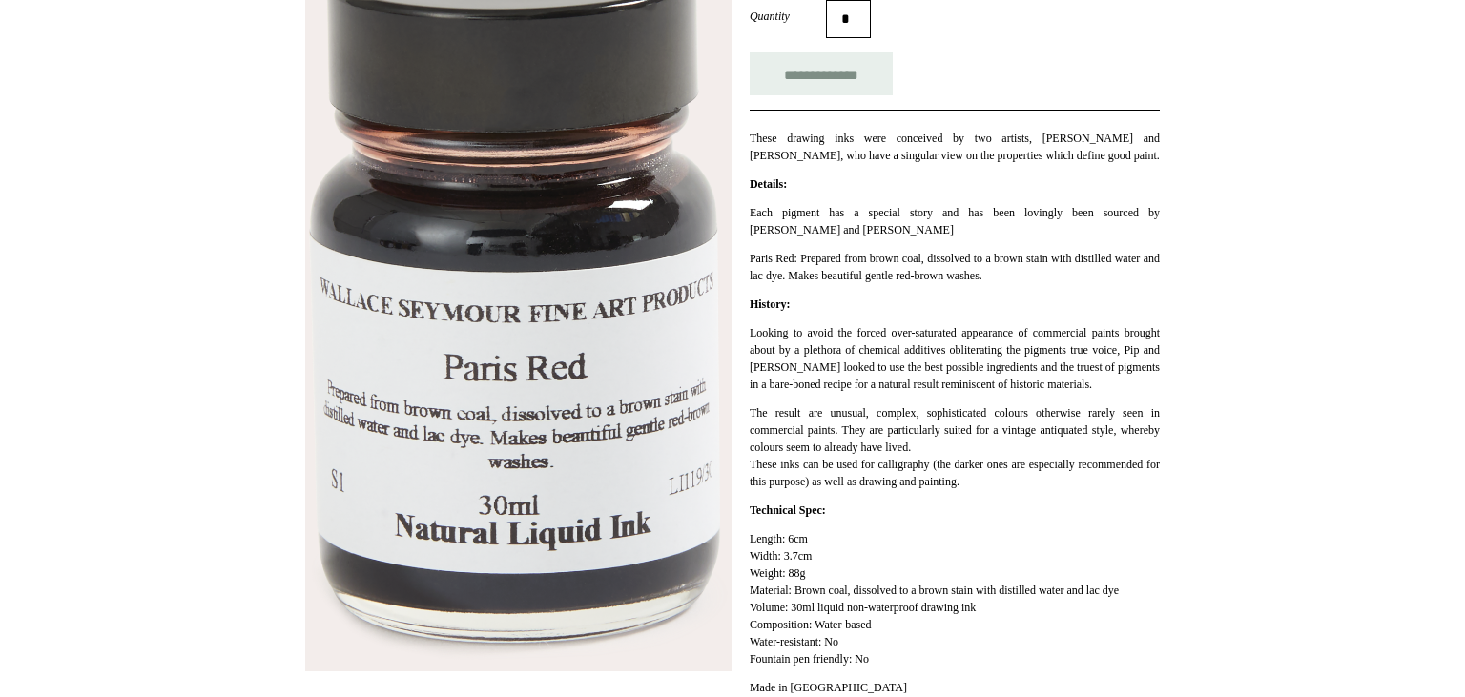
scroll to position [370, 0]
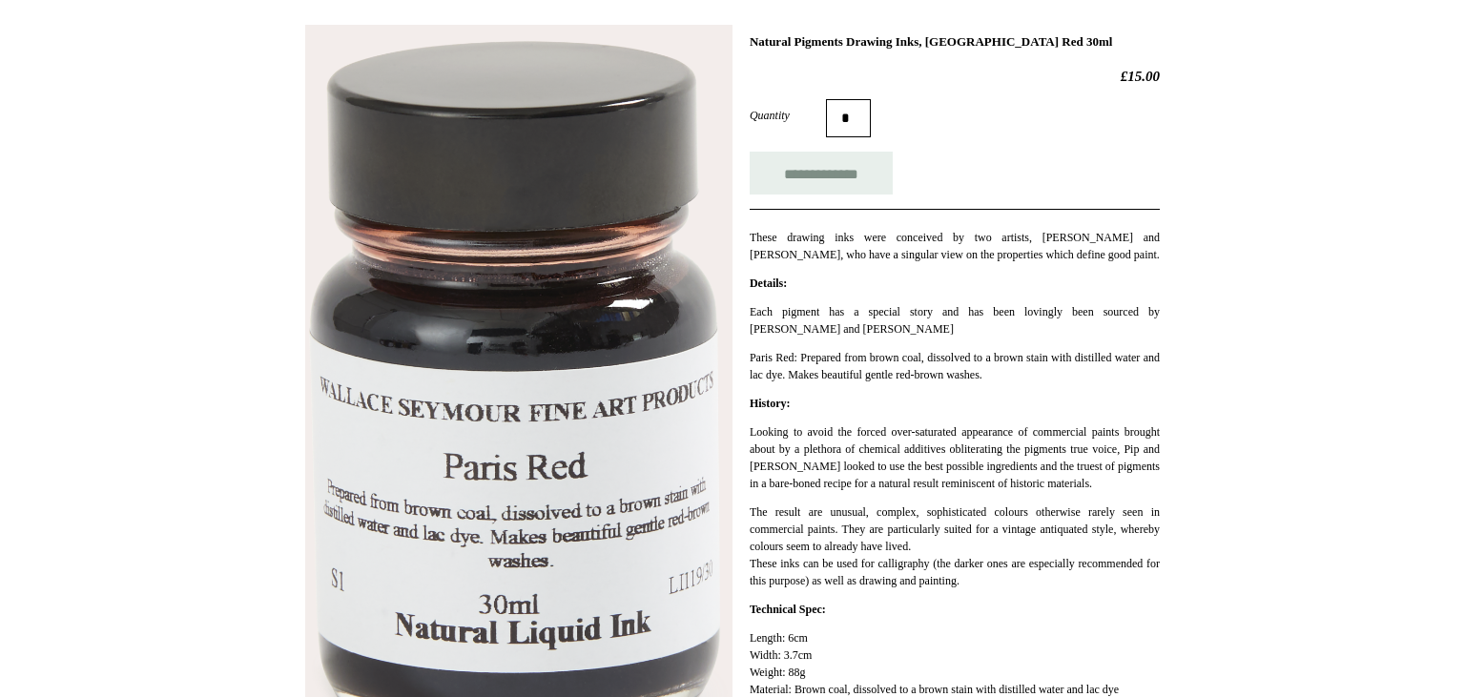
scroll to position [270, 0]
